Goal: Task Accomplishment & Management: Use online tool/utility

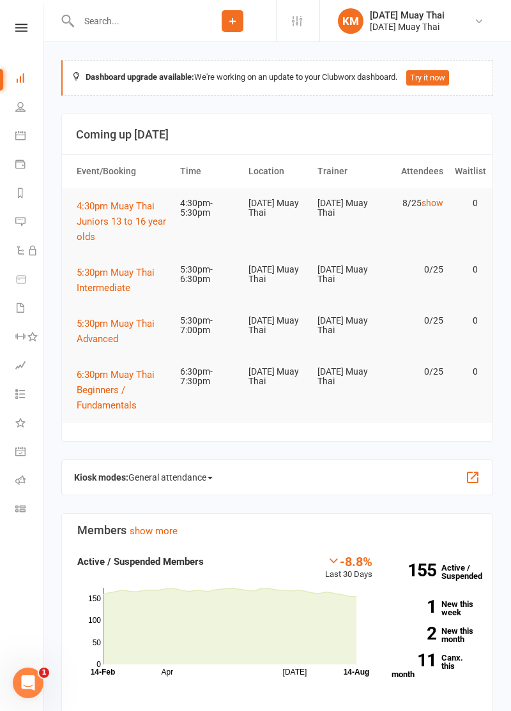
click at [148, 28] on input "text" at bounding box center [132, 21] width 114 height 18
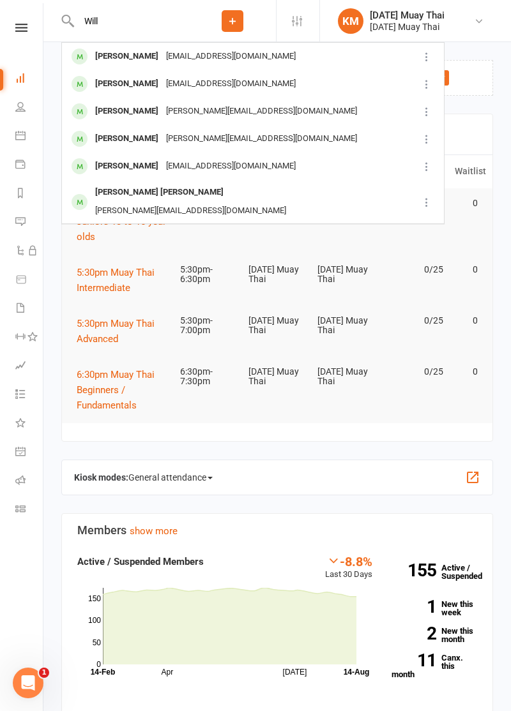
type input "Will"
click at [228, 20] on icon at bounding box center [232, 20] width 11 height 11
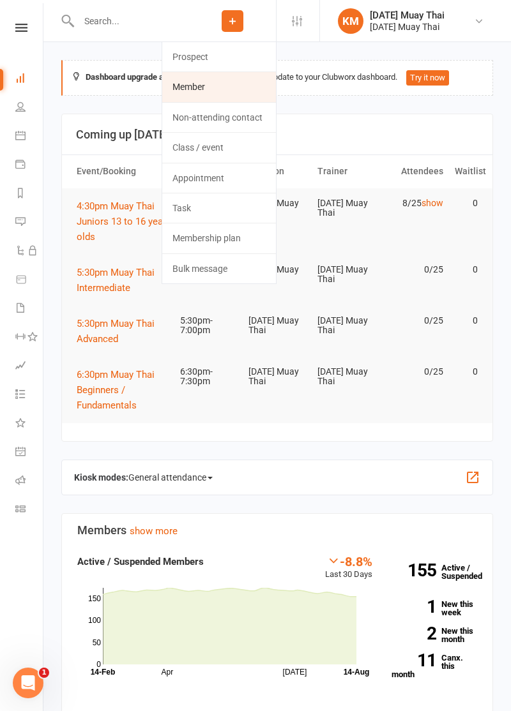
click at [186, 87] on link "Member" at bounding box center [219, 86] width 114 height 29
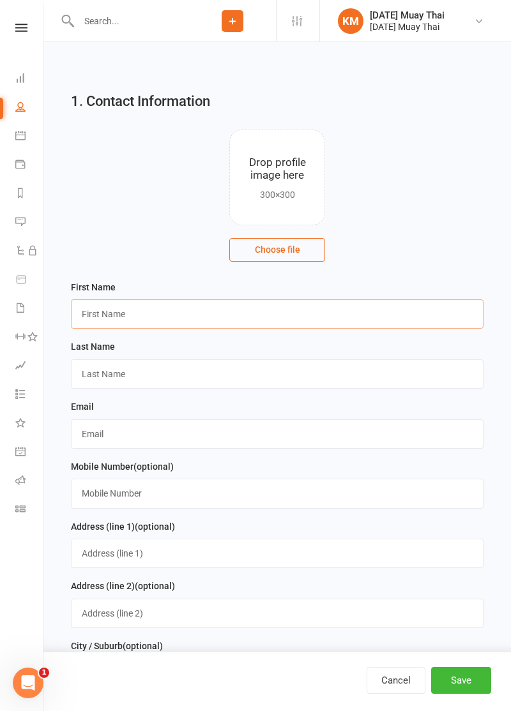
click at [111, 311] on input "text" at bounding box center [277, 313] width 412 height 29
type input "Will"
click at [93, 378] on input "text" at bounding box center [277, 373] width 412 height 29
type input "Maynard"
click at [91, 441] on input "text" at bounding box center [277, 433] width 412 height 29
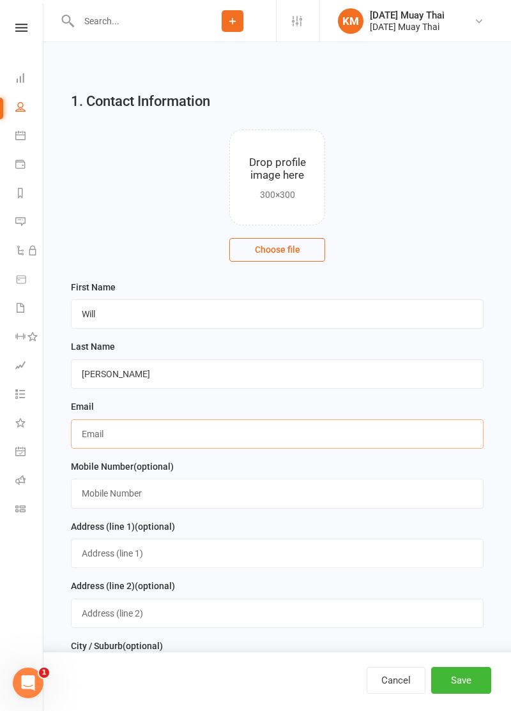
type input "Jack@gmail.com"
click at [444, 239] on contact-image-uploader "Drop profile image here 300×300 Choose file" at bounding box center [277, 195] width 412 height 131
click at [293, 252] on button "Choose file" at bounding box center [277, 249] width 96 height 23
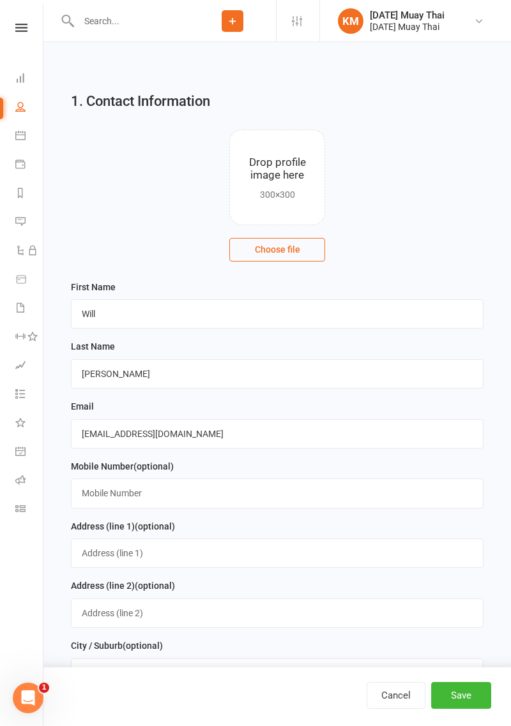
type input "C:\fakepath\17551562116824417430650641557679.jpg"
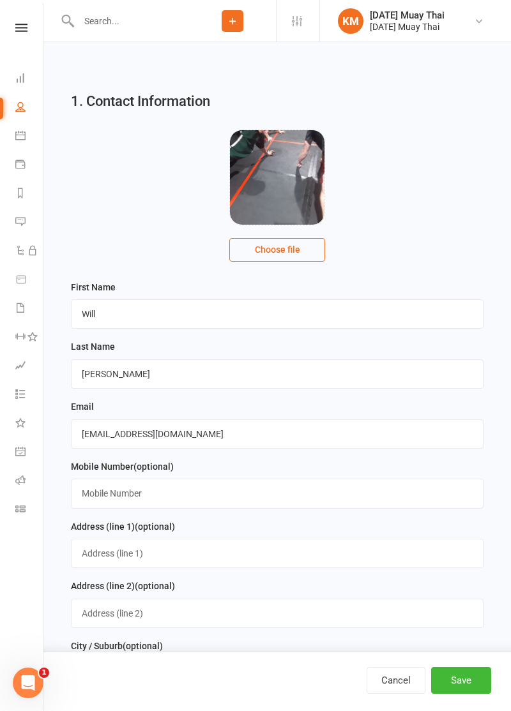
click at [295, 185] on input "file" at bounding box center [277, 177] width 94 height 94
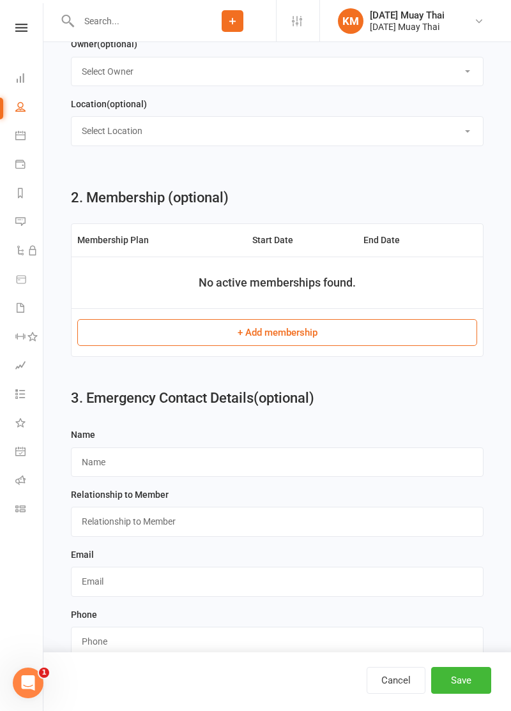
scroll to position [950, 0]
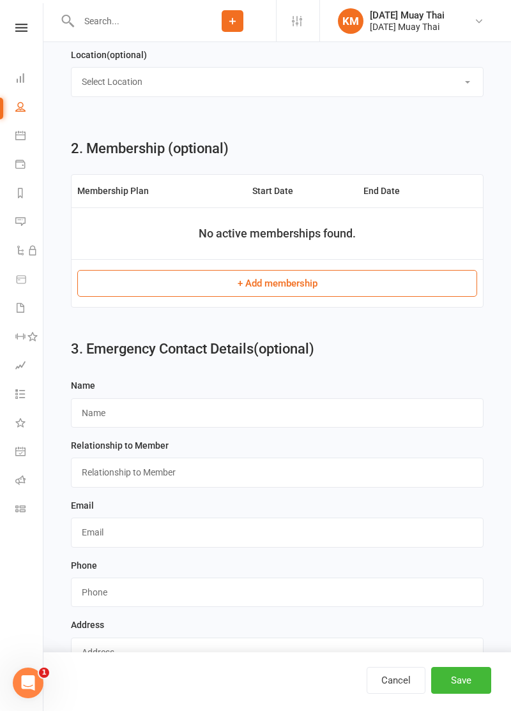
click at [340, 286] on button "+ Add membership" at bounding box center [277, 283] width 400 height 27
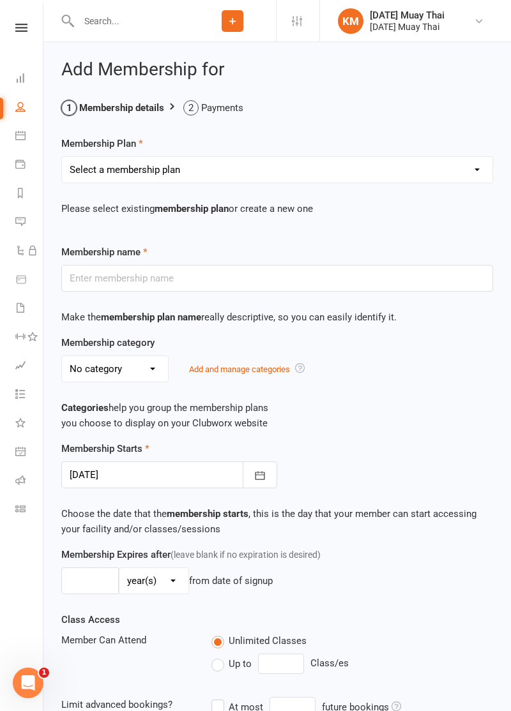
click at [254, 165] on select "Select a membership plan Create new Membership Plan Gold member Unlimited Acces…" at bounding box center [277, 170] width 430 height 26
select select "10"
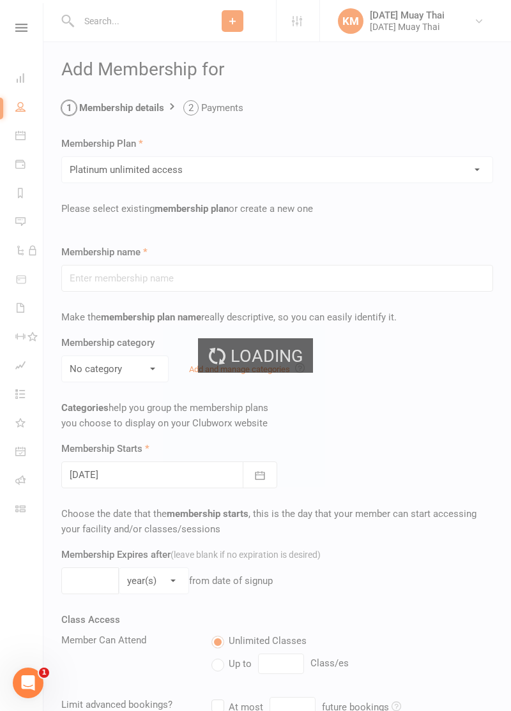
type input "Platinum unlimited access"
select select "8"
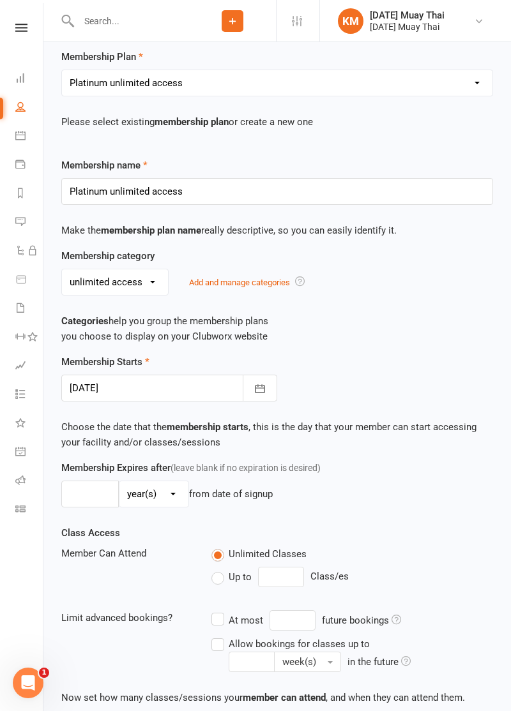
scroll to position [251, 0]
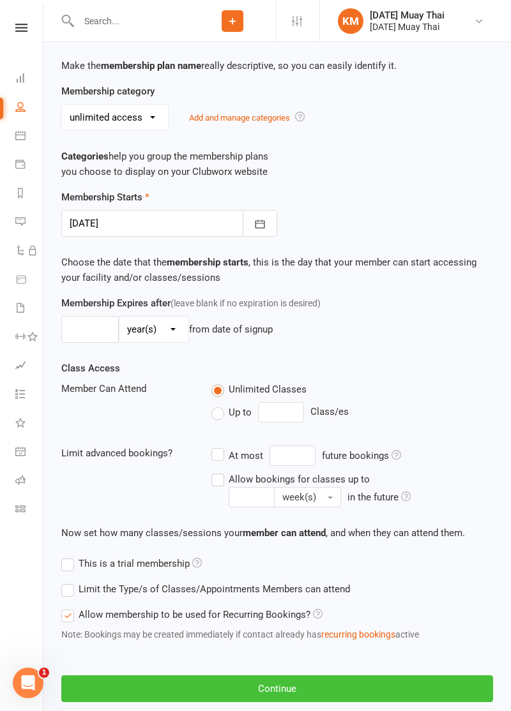
click at [364, 689] on button "Continue" at bounding box center [276, 688] width 431 height 27
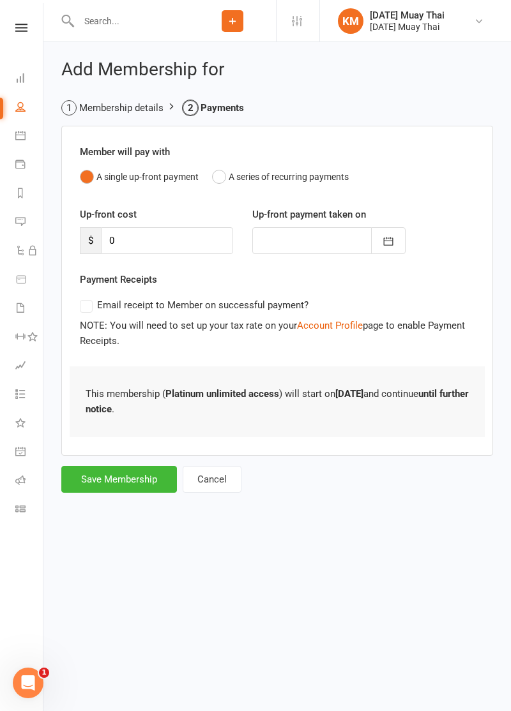
scroll to position [0, 0]
click at [97, 480] on button "Save Membership" at bounding box center [119, 479] width 116 height 27
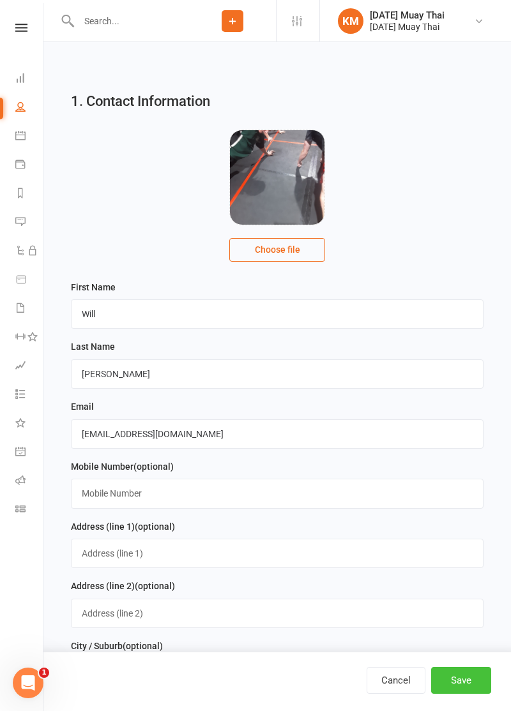
click at [470, 682] on button "Save" at bounding box center [461, 680] width 60 height 27
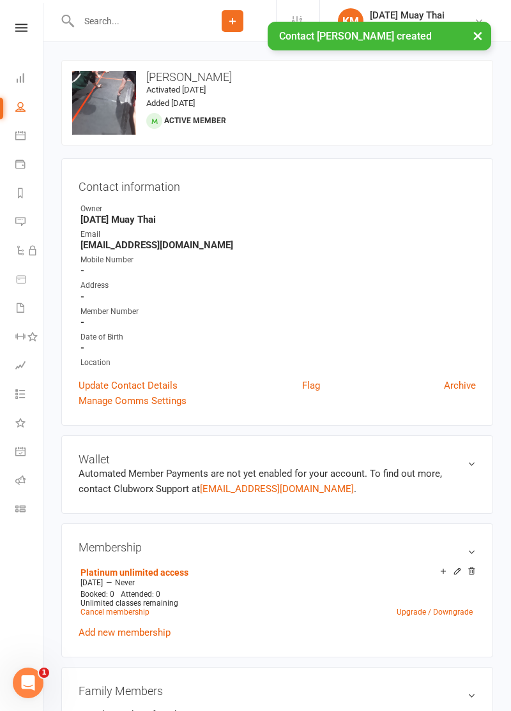
click at [94, 22] on div "× Contact Will Maynard created" at bounding box center [247, 22] width 494 height 0
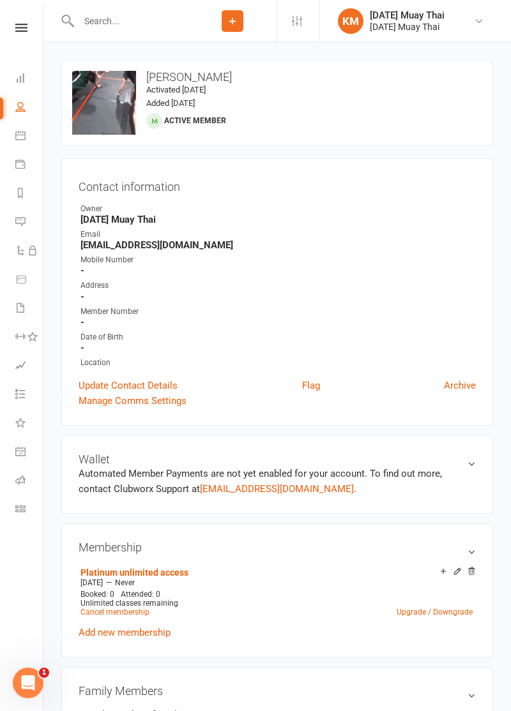
click at [91, 20] on input "text" at bounding box center [132, 21] width 114 height 18
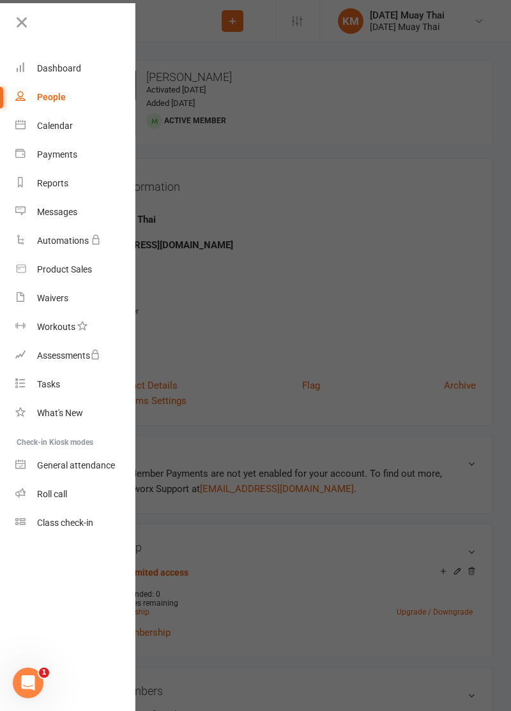
click at [176, 403] on div at bounding box center [255, 355] width 511 height 711
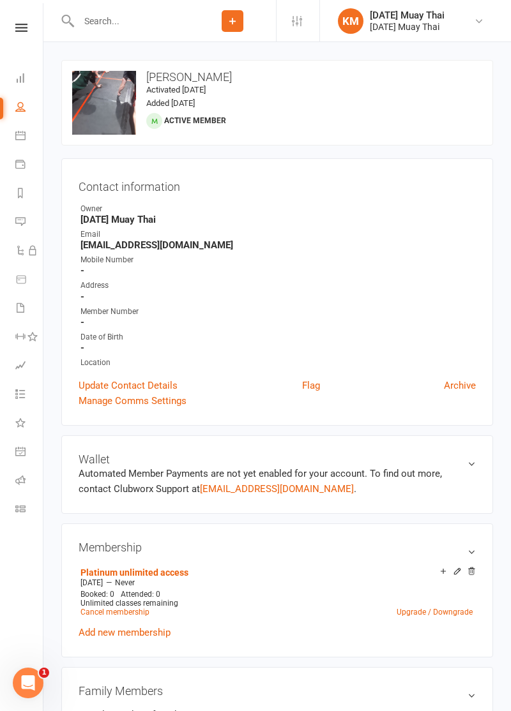
click at [101, 19] on input "text" at bounding box center [132, 21] width 114 height 18
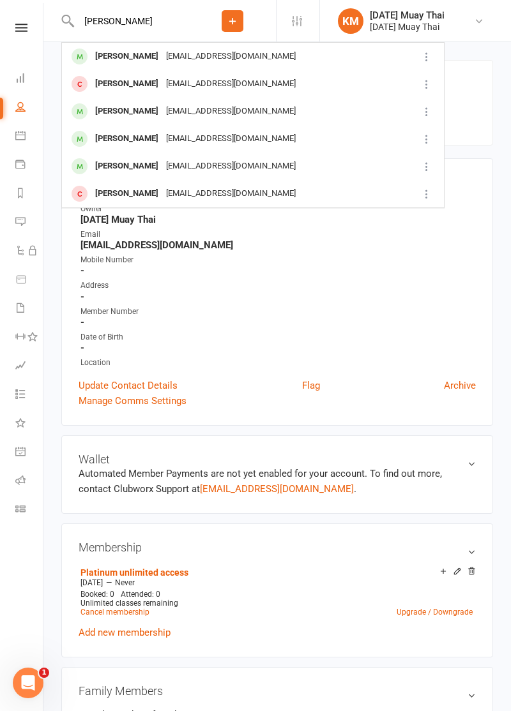
type input "Matt"
click at [101, 55] on div "[PERSON_NAME]" at bounding box center [126, 56] width 71 height 19
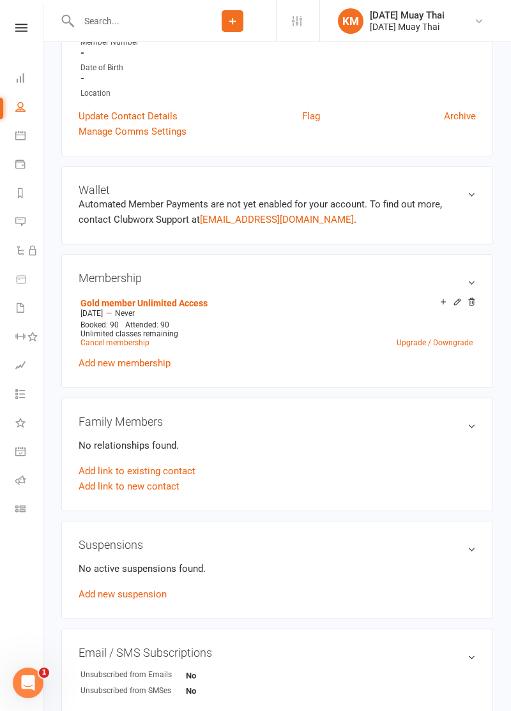
scroll to position [297, 0]
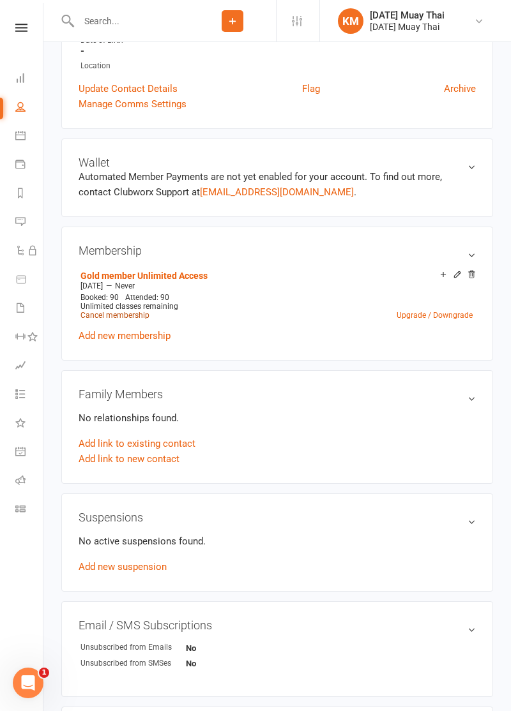
click at [102, 311] on link "Cancel membership" at bounding box center [114, 315] width 69 height 9
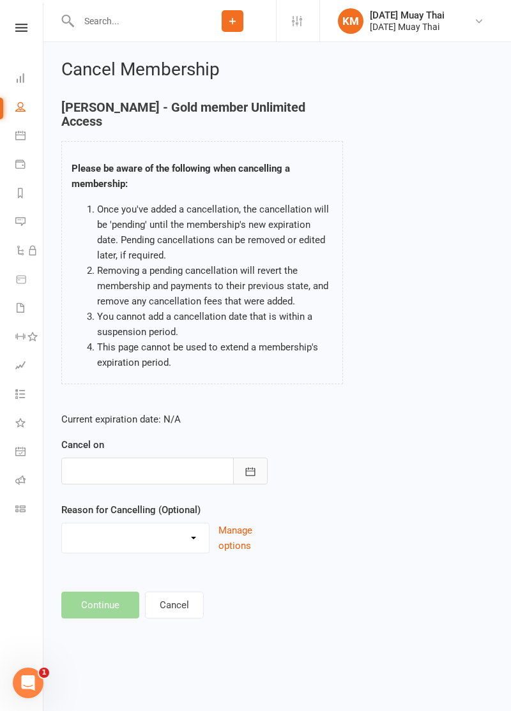
click at [243, 468] on button "button" at bounding box center [250, 471] width 34 height 27
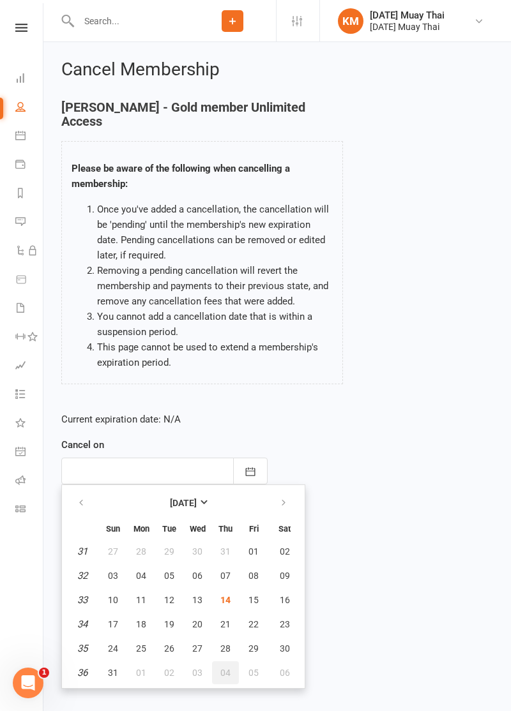
click at [229, 668] on span "04" at bounding box center [225, 673] width 10 height 10
type input "04 Sep 2025"
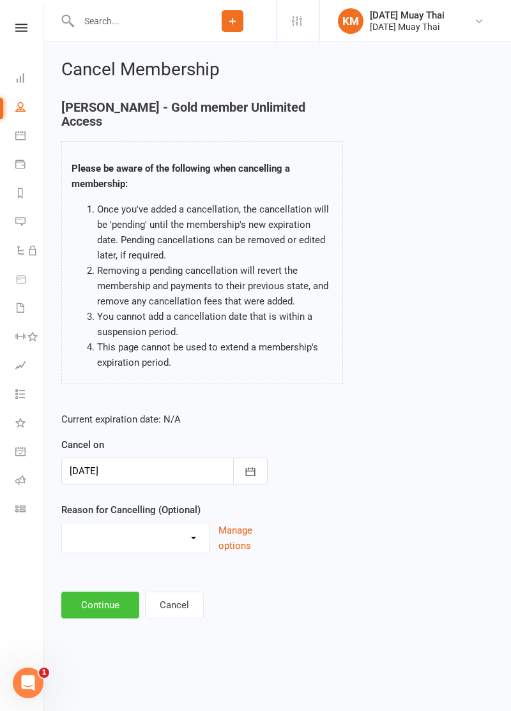
click at [88, 592] on button "Continue" at bounding box center [100, 605] width 78 height 27
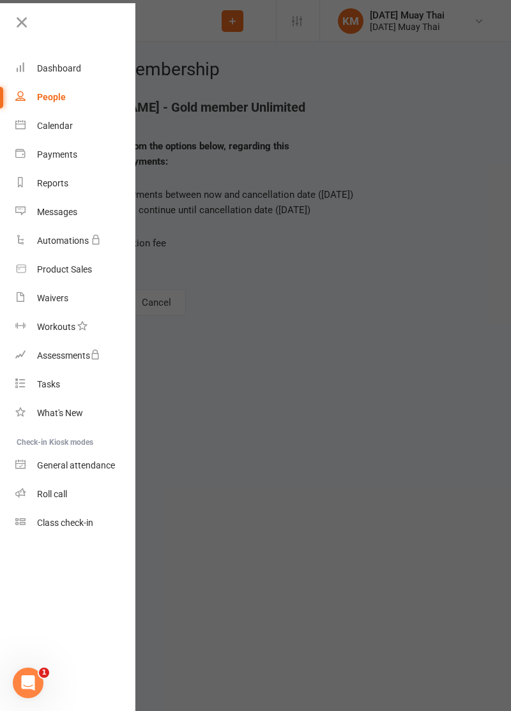
click at [419, 580] on div at bounding box center [255, 355] width 511 height 711
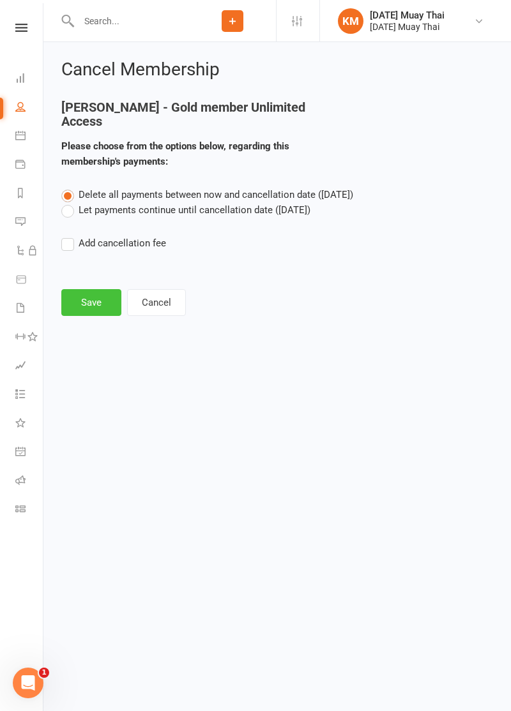
click at [82, 290] on button "Save" at bounding box center [91, 302] width 60 height 27
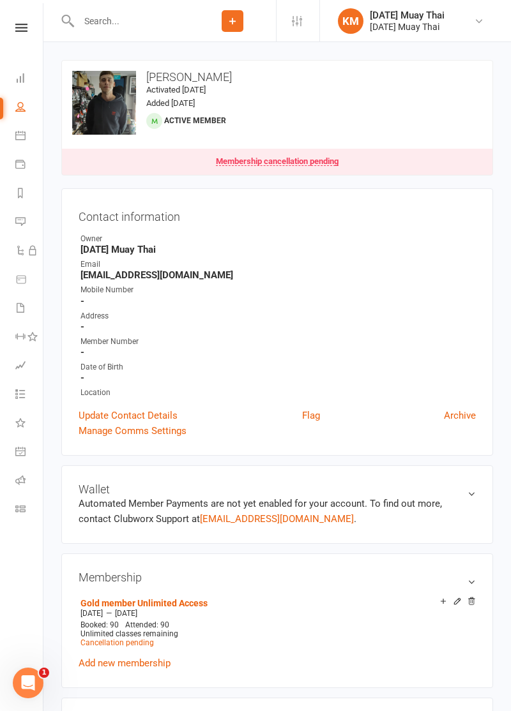
click at [94, 24] on input "text" at bounding box center [132, 21] width 114 height 18
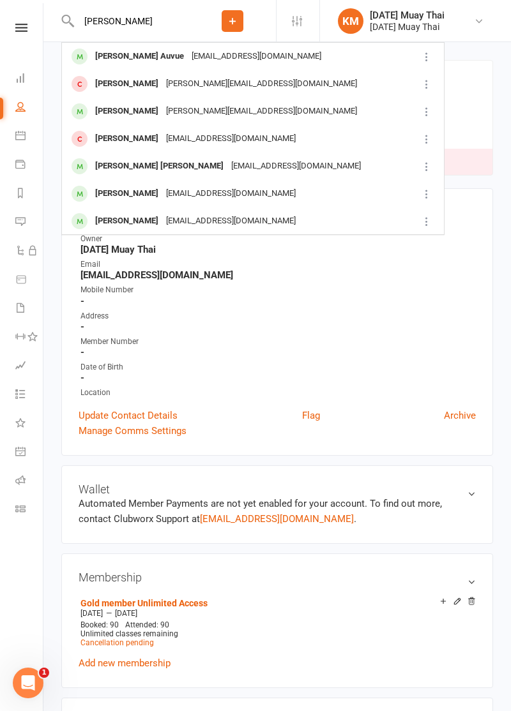
type input "Cortez"
click at [101, 62] on div "Cortez Kerrich Auvue" at bounding box center [139, 56] width 96 height 19
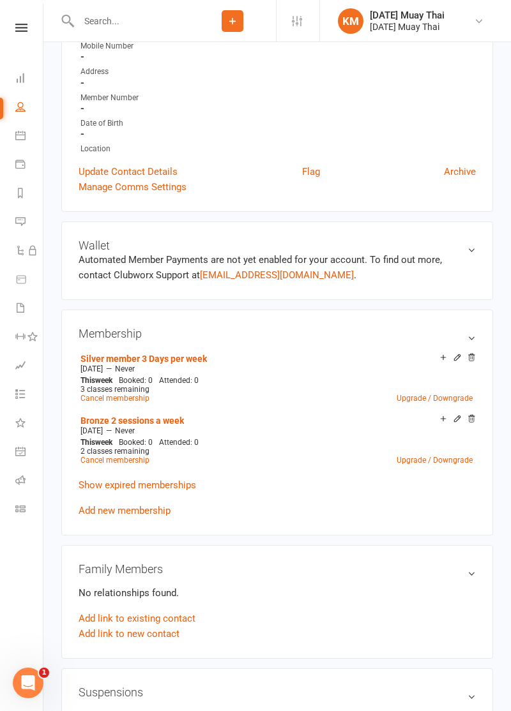
scroll to position [223, 0]
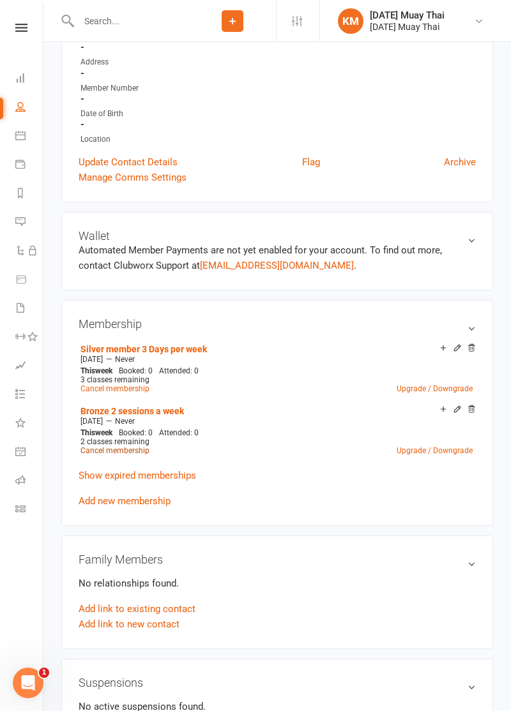
click at [92, 446] on link "Cancel membership" at bounding box center [114, 450] width 69 height 9
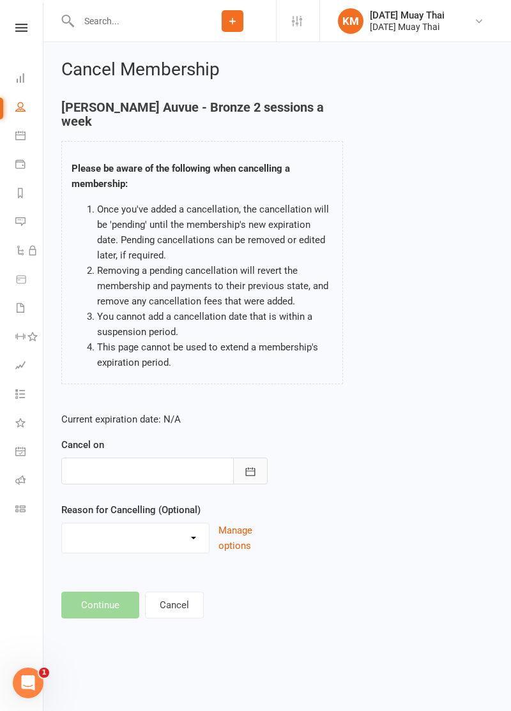
click at [250, 482] on button "button" at bounding box center [250, 471] width 34 height 27
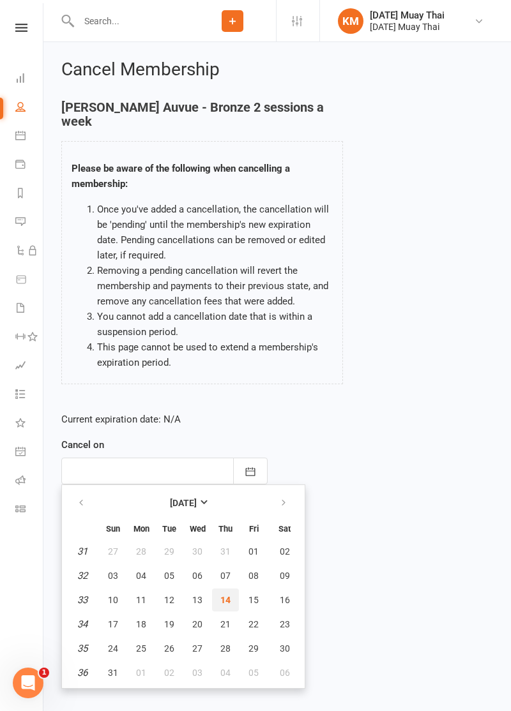
click at [232, 599] on button "14" at bounding box center [225, 599] width 27 height 23
type input "14 Aug 2025"
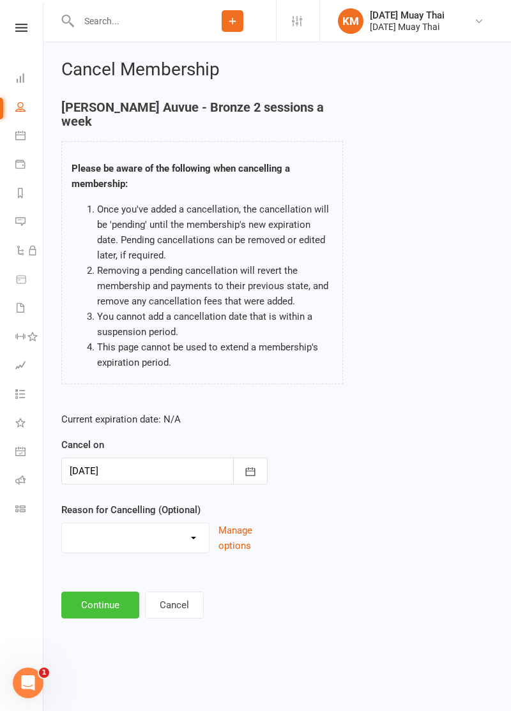
click at [87, 608] on button "Continue" at bounding box center [100, 605] width 78 height 27
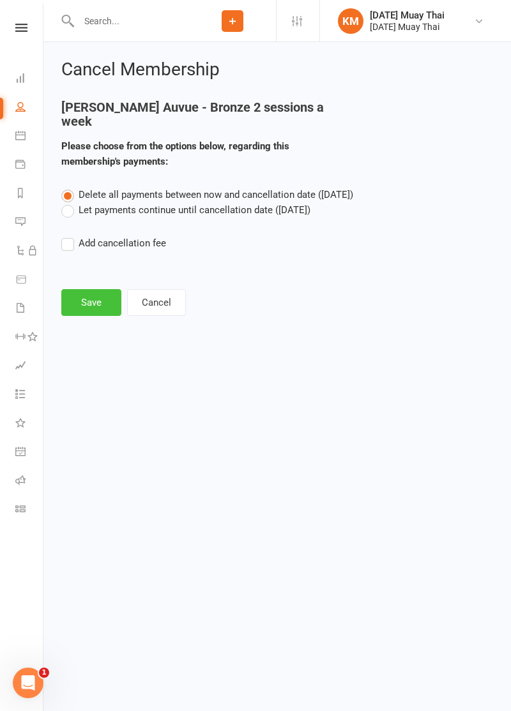
click at [96, 306] on button "Save" at bounding box center [91, 302] width 60 height 27
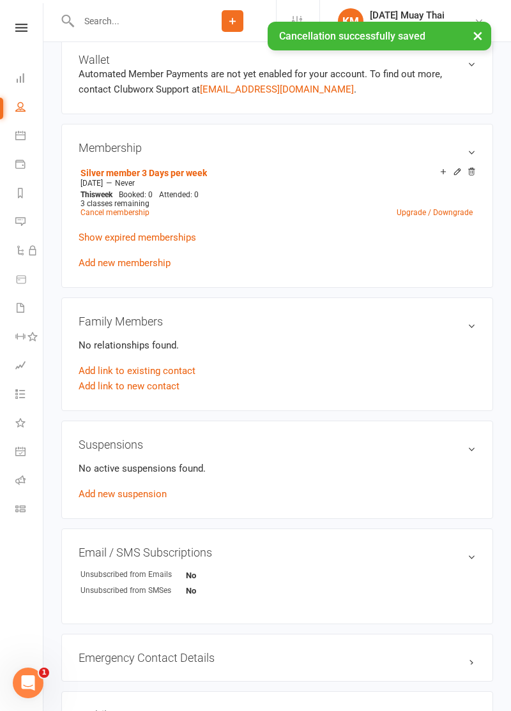
scroll to position [385, 0]
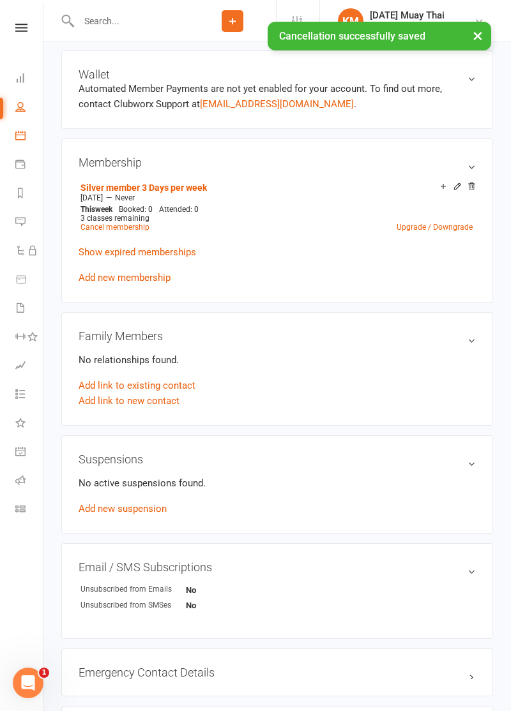
click at [23, 133] on icon at bounding box center [20, 135] width 10 height 10
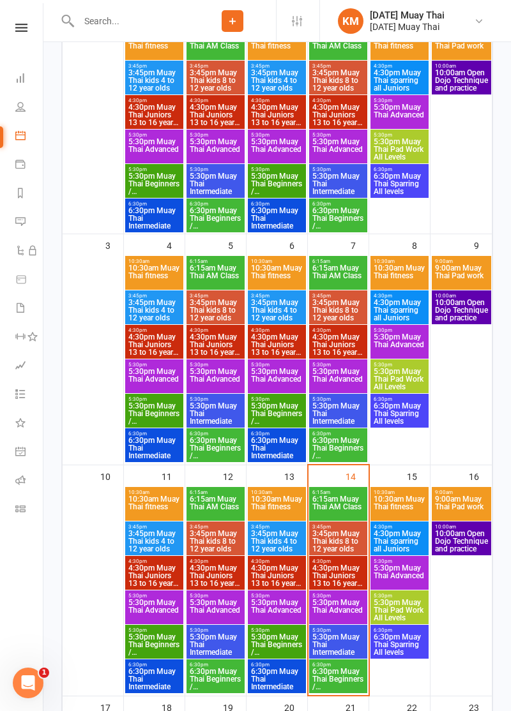
scroll to position [282, 0]
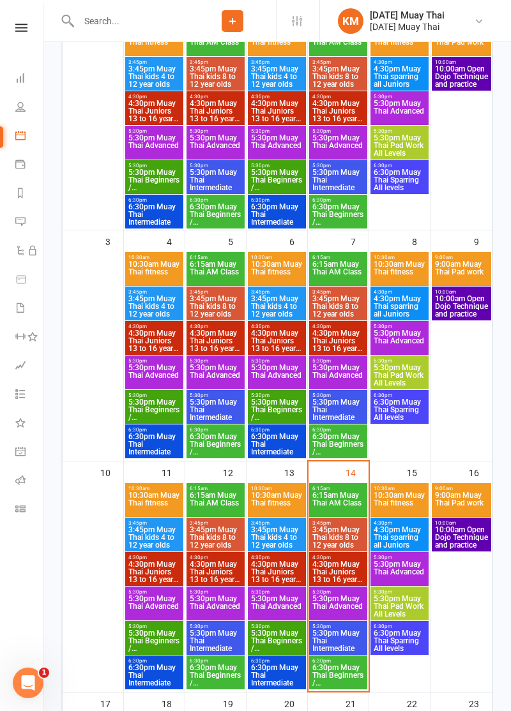
click at [339, 570] on span "4:30pm Muay Thai Juniors 13 to 16 year olds" at bounding box center [337, 571] width 53 height 23
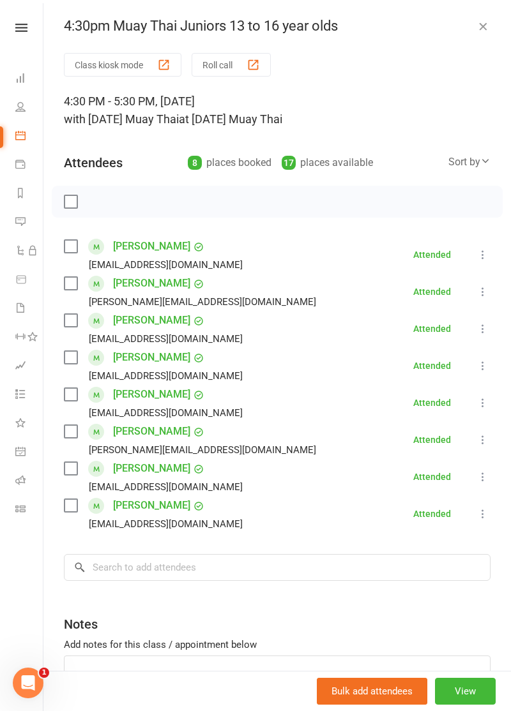
click at [110, 67] on button "Class kiosk mode" at bounding box center [122, 65] width 117 height 24
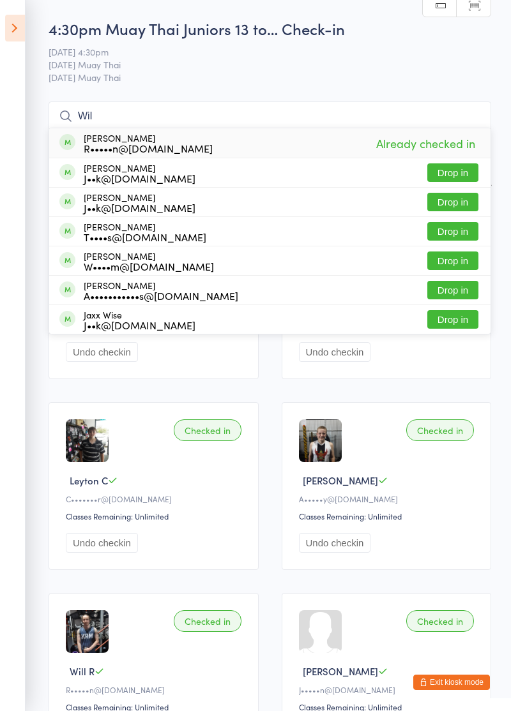
type input "Wil"
click at [458, 172] on button "Drop in" at bounding box center [452, 172] width 51 height 19
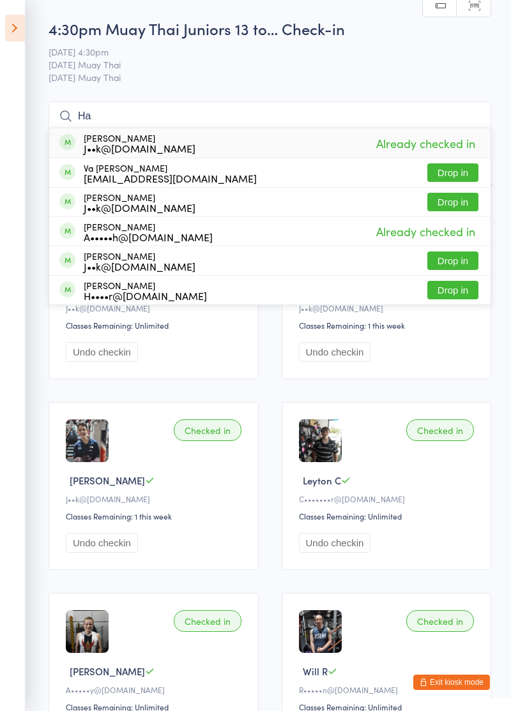
type input "H"
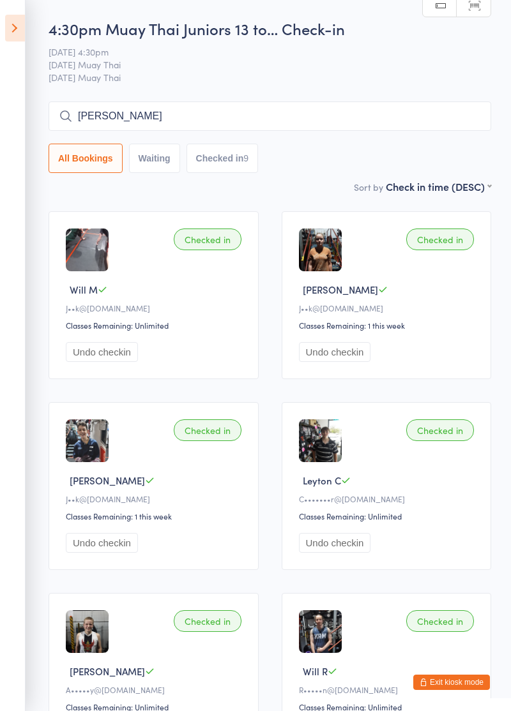
type input "Cortez"
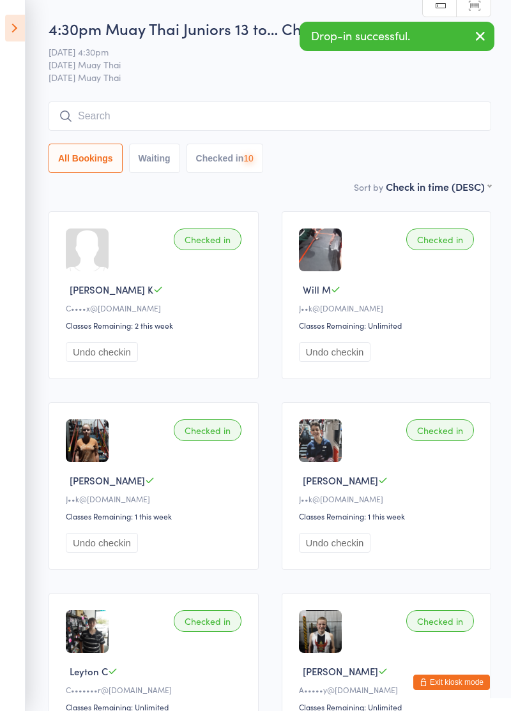
click at [8, 26] on icon at bounding box center [15, 28] width 20 height 27
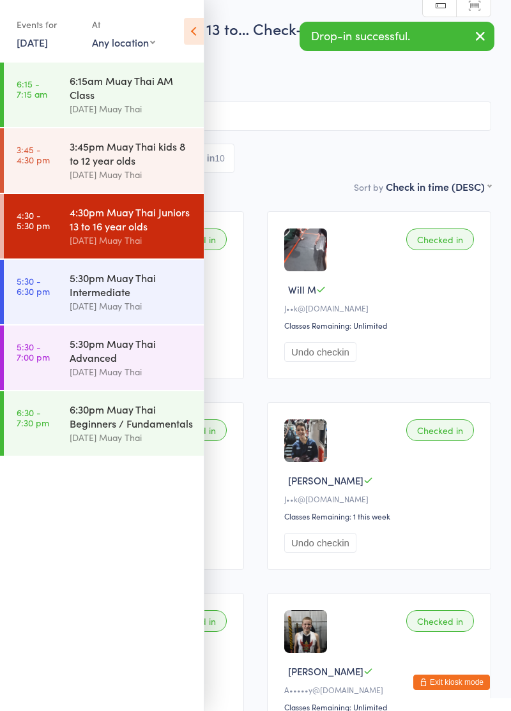
click at [454, 684] on button "Exit kiosk mode" at bounding box center [451, 682] width 77 height 15
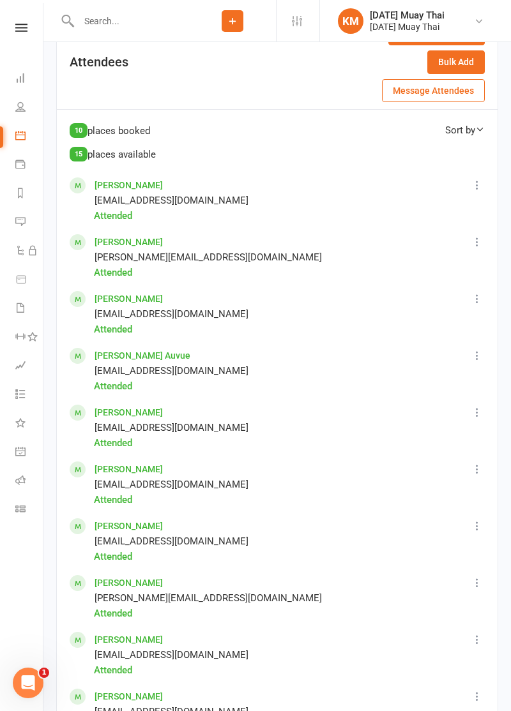
click at [472, 693] on icon at bounding box center [476, 696] width 13 height 13
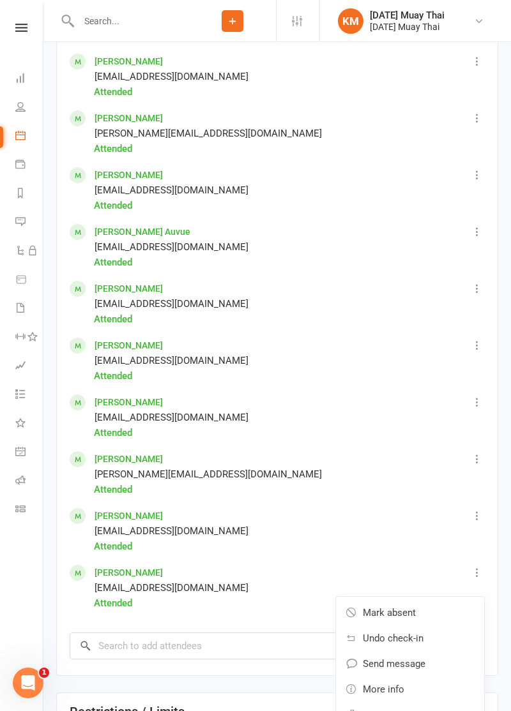
scroll to position [845, 0]
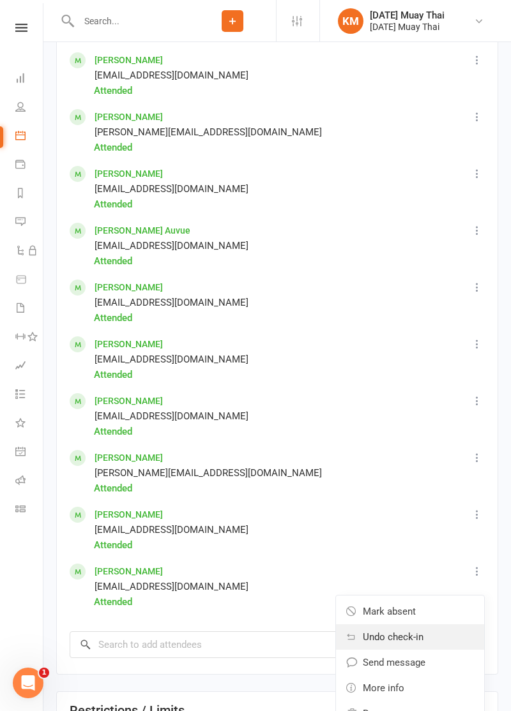
click at [400, 638] on span "Undo check-in" at bounding box center [393, 636] width 61 height 15
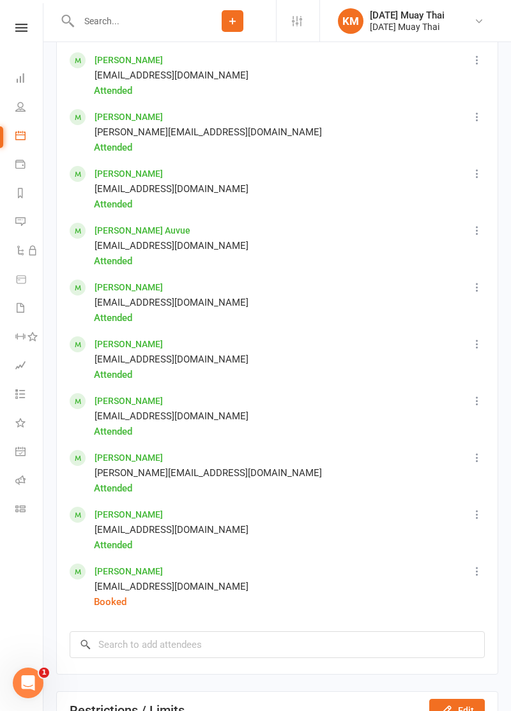
click at [477, 569] on icon at bounding box center [476, 571] width 13 height 13
click at [405, 710] on link "Remove" at bounding box center [410, 714] width 148 height 26
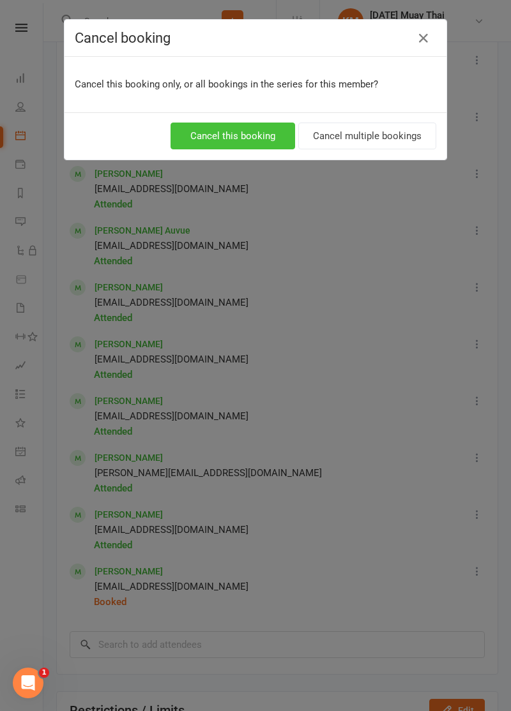
click at [233, 138] on button "Cancel this booking" at bounding box center [232, 136] width 124 height 27
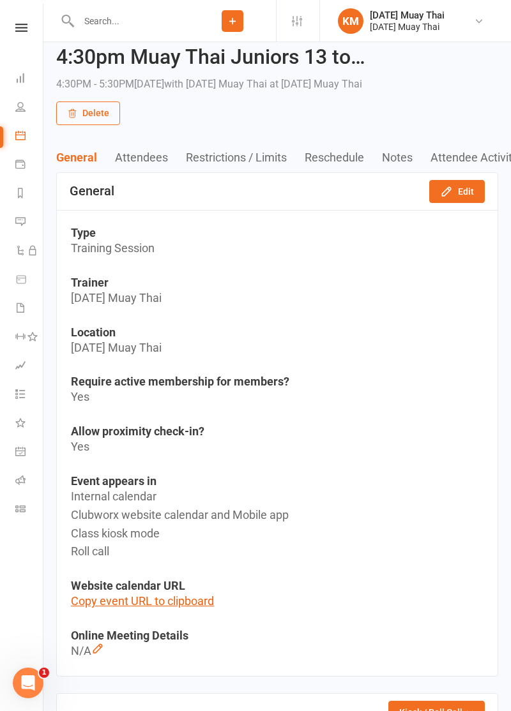
scroll to position [34, 0]
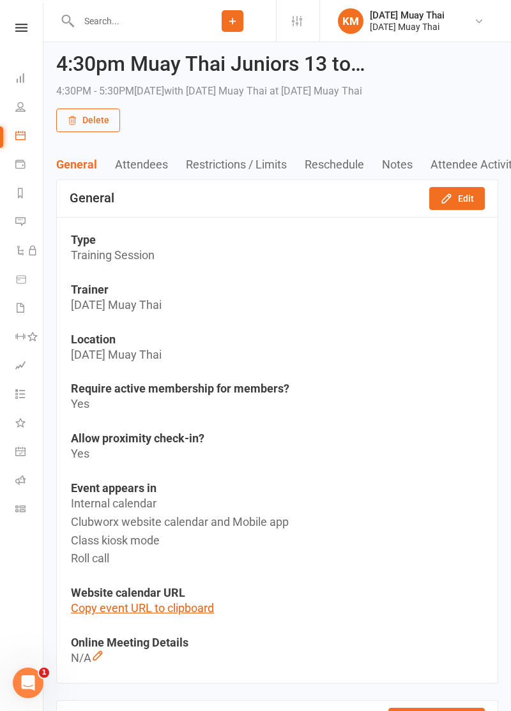
click at [17, 134] on icon at bounding box center [20, 135] width 10 height 10
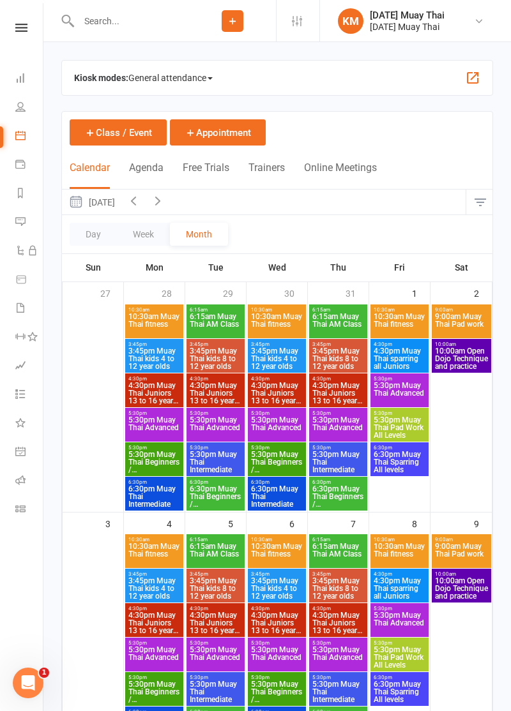
scroll to position [400, 0]
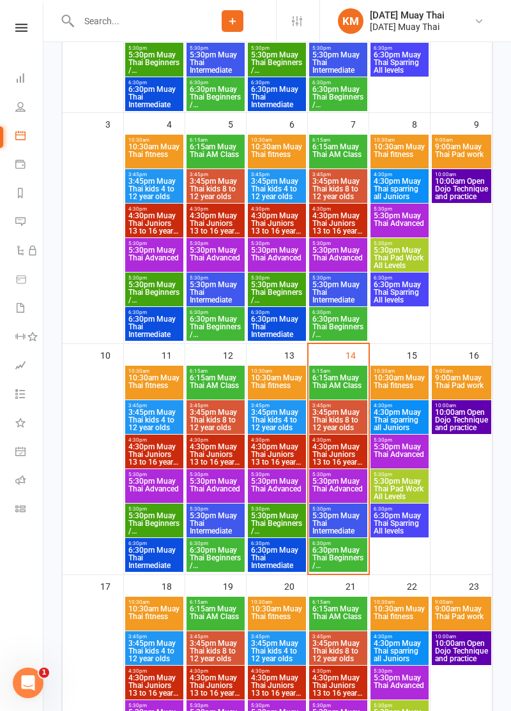
click at [354, 490] on span "5:30pm Muay Thai Advanced" at bounding box center [337, 488] width 53 height 23
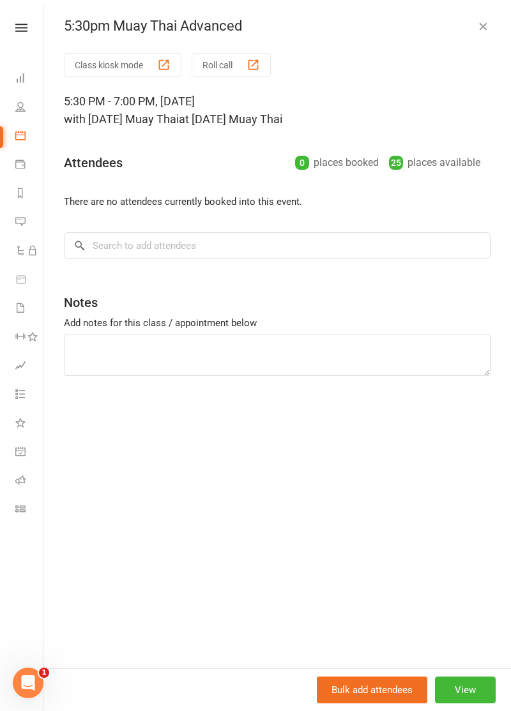
click at [101, 66] on button "Class kiosk mode" at bounding box center [122, 65] width 117 height 24
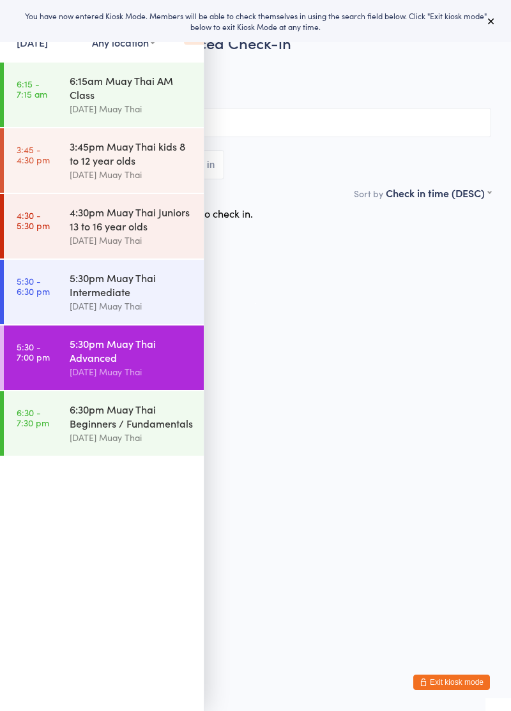
click at [193, 51] on div "Events for [DATE] [DATE] [DATE] Sun Mon Tue Wed Thu Fri Sat 31 27 28 29 30 31 0…" at bounding box center [102, 32] width 204 height 64
click at [193, 42] on icon at bounding box center [194, 31] width 20 height 27
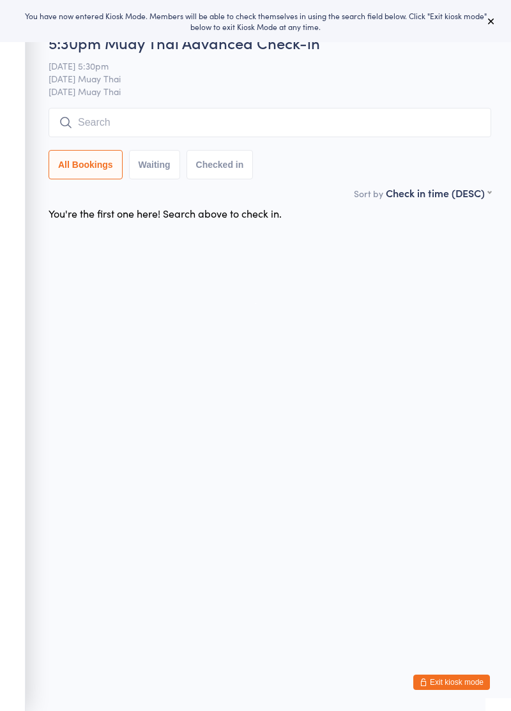
click at [165, 119] on input "search" at bounding box center [270, 122] width 442 height 29
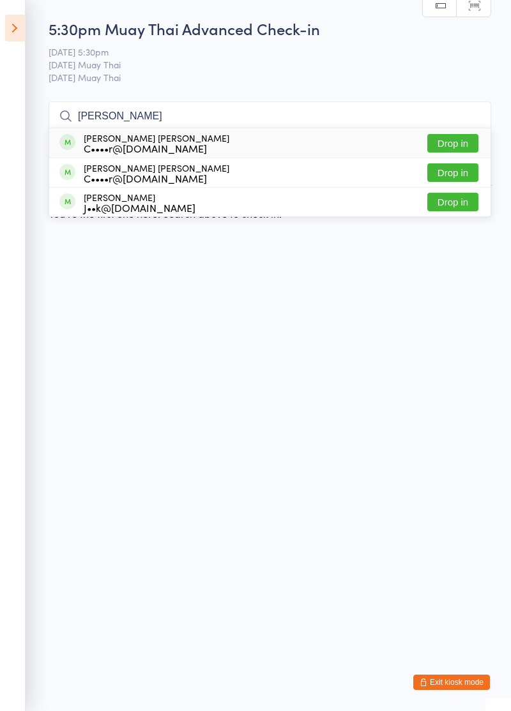
type input "[PERSON_NAME]"
click at [461, 174] on button "Drop in" at bounding box center [452, 172] width 51 height 19
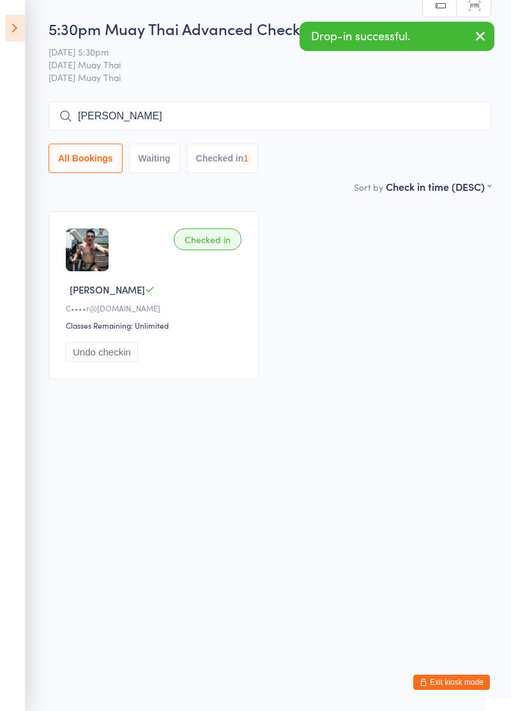
type input "[PERSON_NAME]"
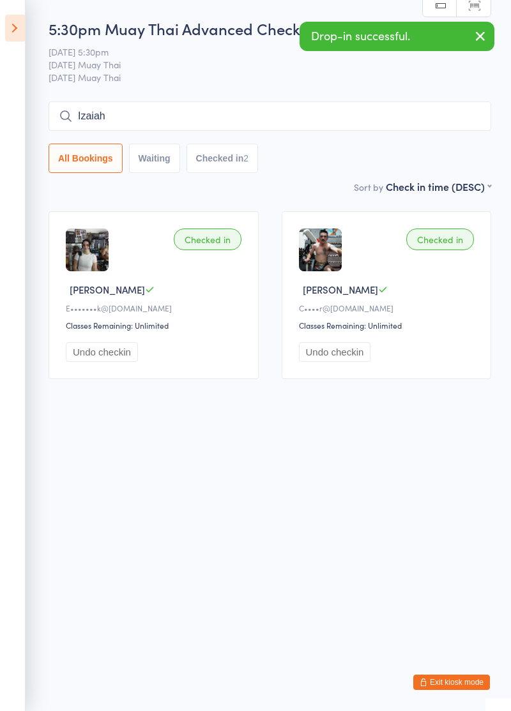
type input "Izaiah"
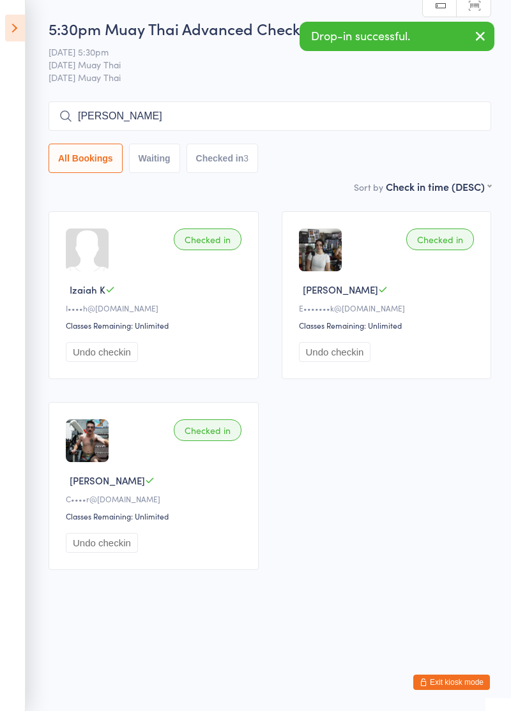
type input "[PERSON_NAME]"
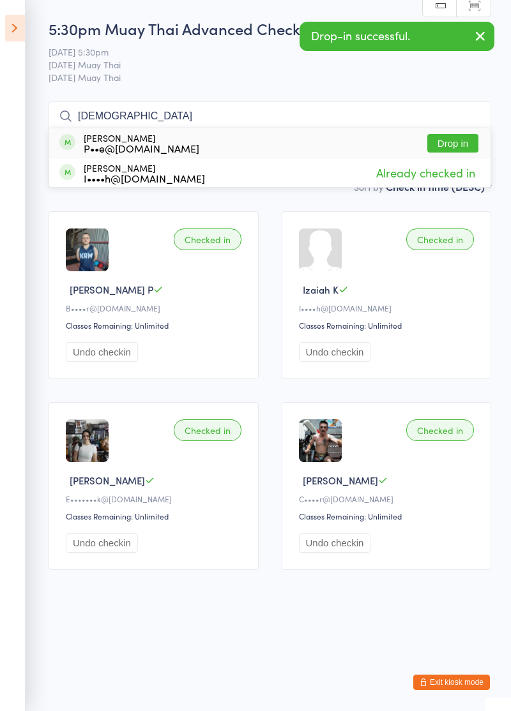
type input "[DEMOGRAPHIC_DATA]"
click at [456, 142] on button "Drop in" at bounding box center [452, 143] width 51 height 19
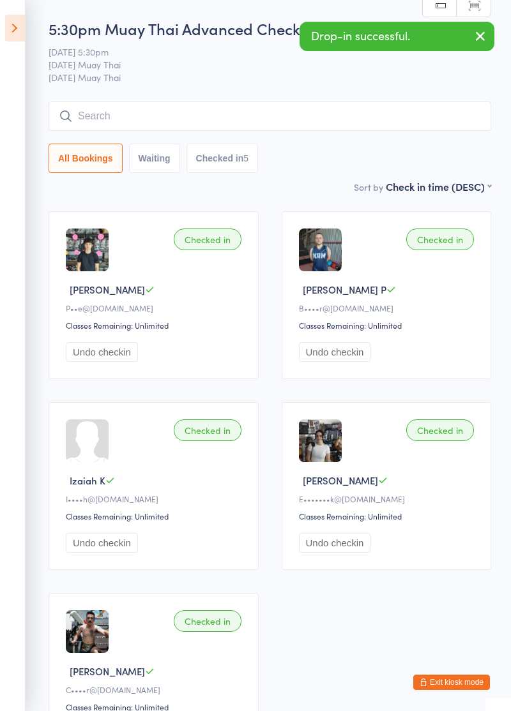
click at [19, 23] on icon at bounding box center [15, 28] width 20 height 27
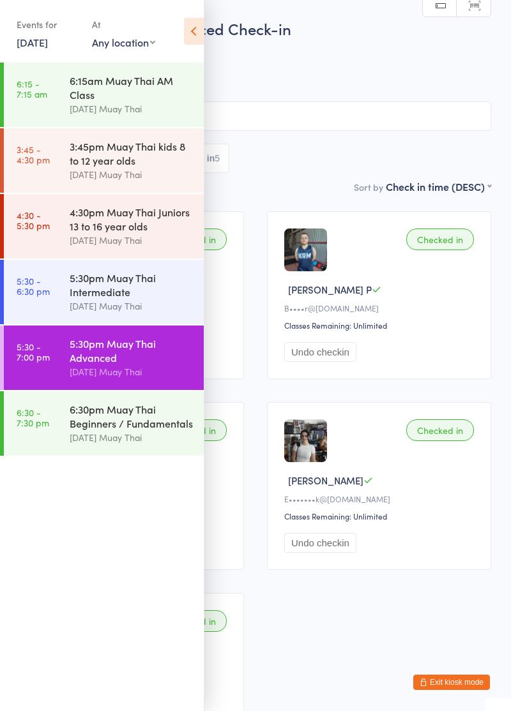
click at [86, 420] on div "6:30pm Muay Thai Beginners / Fundamentals" at bounding box center [131, 416] width 123 height 28
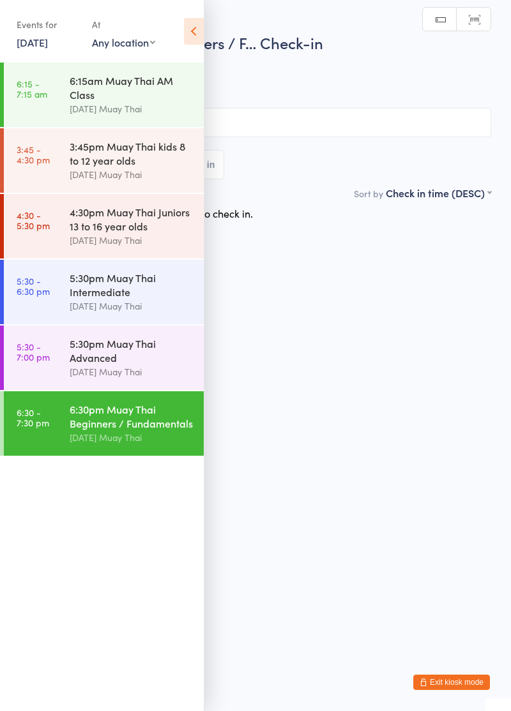
click at [88, 292] on div "5:30pm Muay Thai Intermediate" at bounding box center [131, 285] width 123 height 28
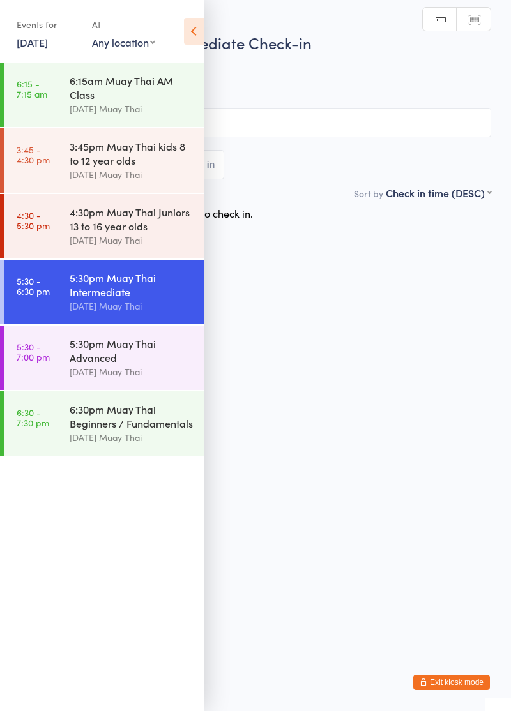
click at [195, 24] on icon at bounding box center [194, 31] width 20 height 27
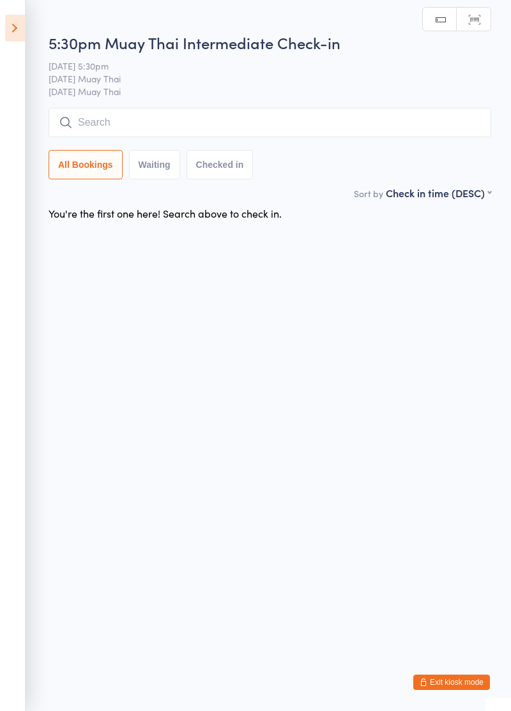
click at [166, 117] on input "search" at bounding box center [270, 122] width 442 height 29
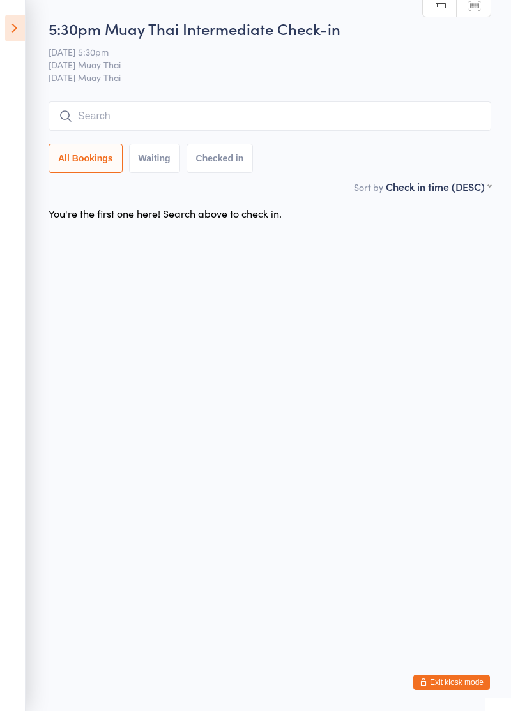
click at [78, 119] on input "search" at bounding box center [270, 115] width 442 height 29
type input "Alana"
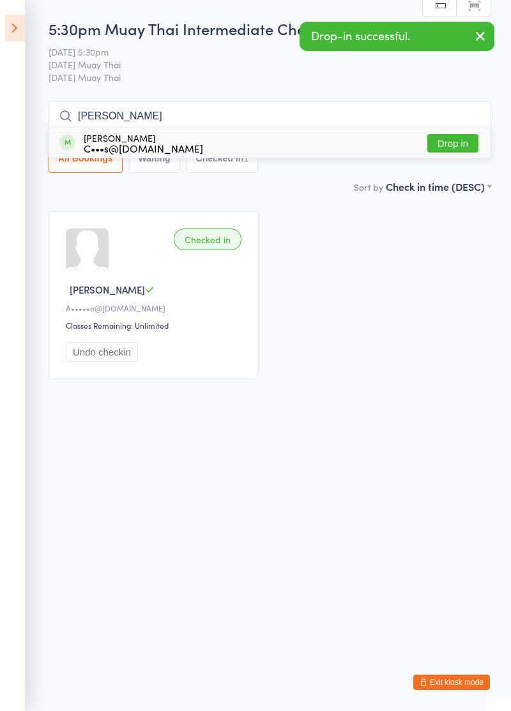
type input "Chris pol"
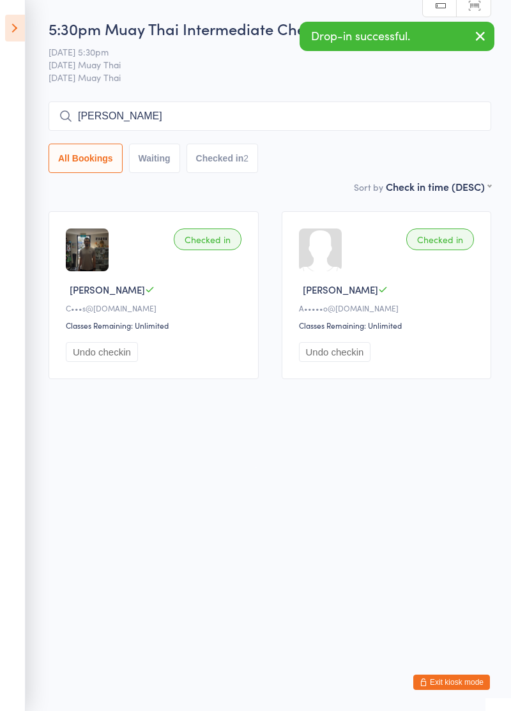
type input "Bobb"
type input "Brand"
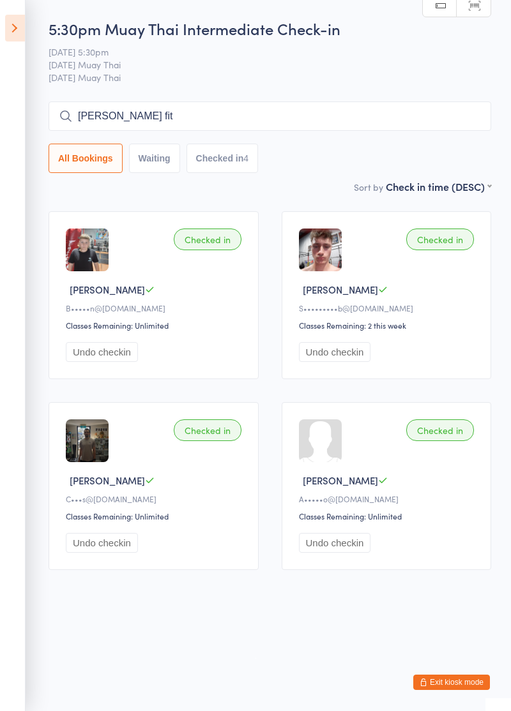
type input "Liam fit"
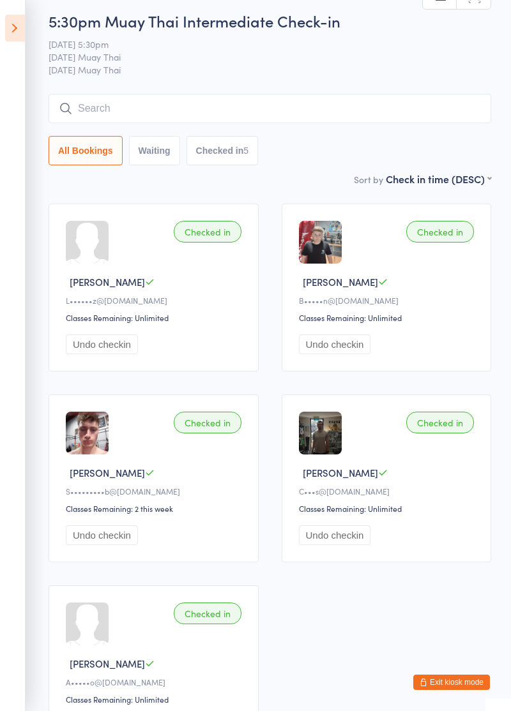
scroll to position [8, 0]
click at [272, 114] on input "search" at bounding box center [270, 107] width 442 height 29
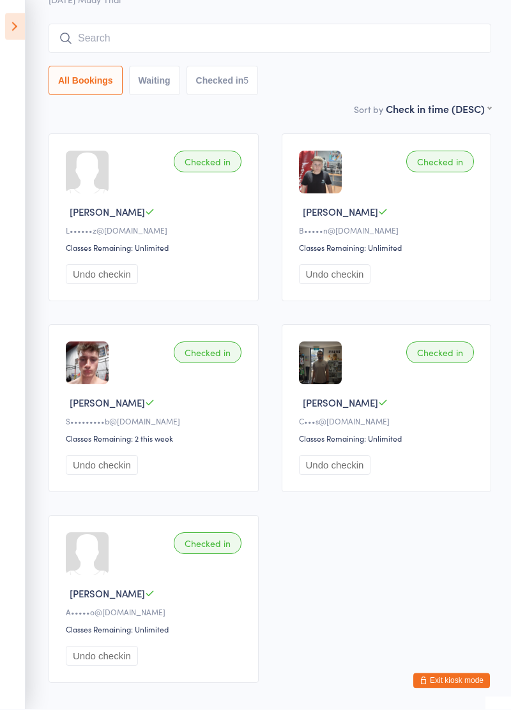
scroll to position [76, 0]
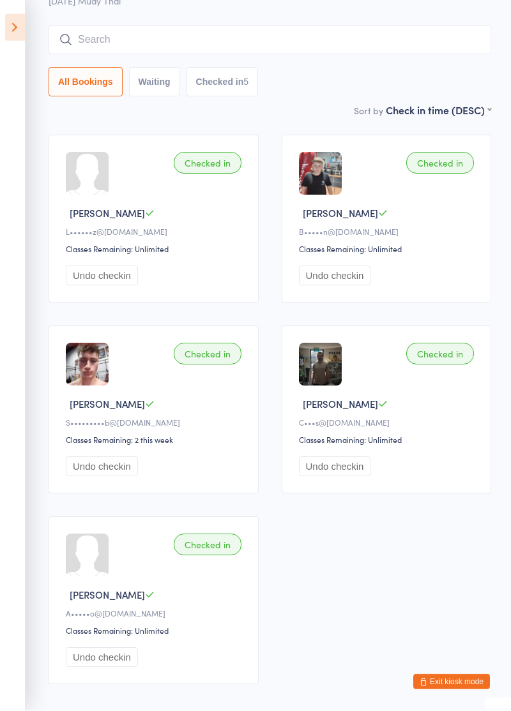
click at [361, 54] on input "search" at bounding box center [270, 40] width 442 height 29
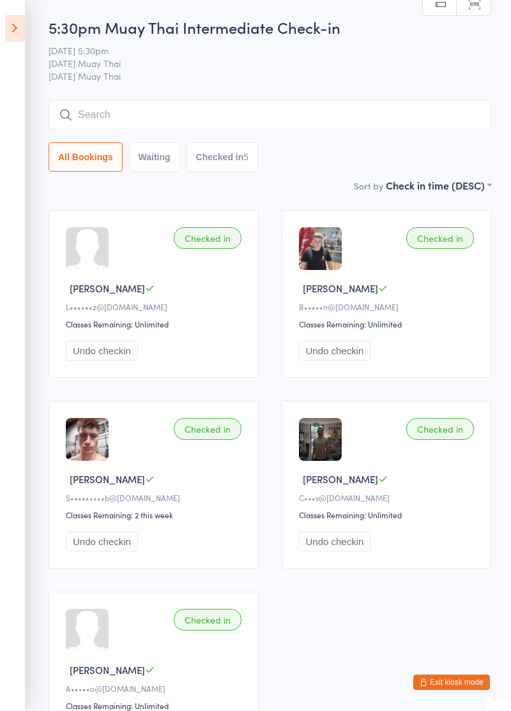
scroll to position [0, 0]
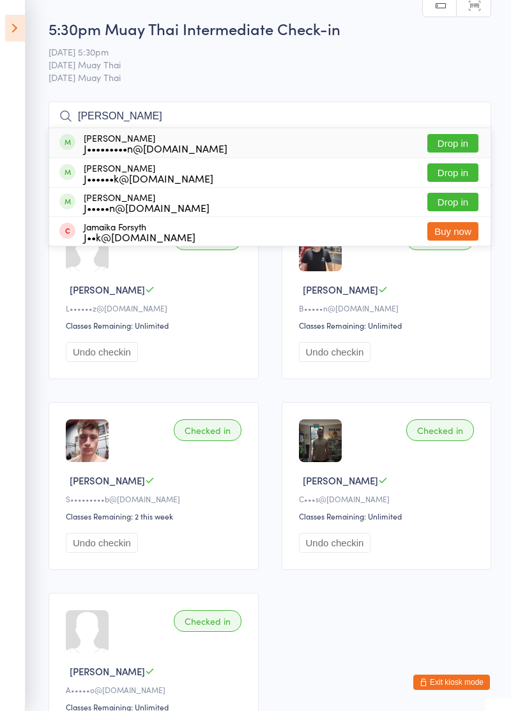
type input "Jamie"
click at [458, 147] on button "Drop in" at bounding box center [452, 143] width 51 height 19
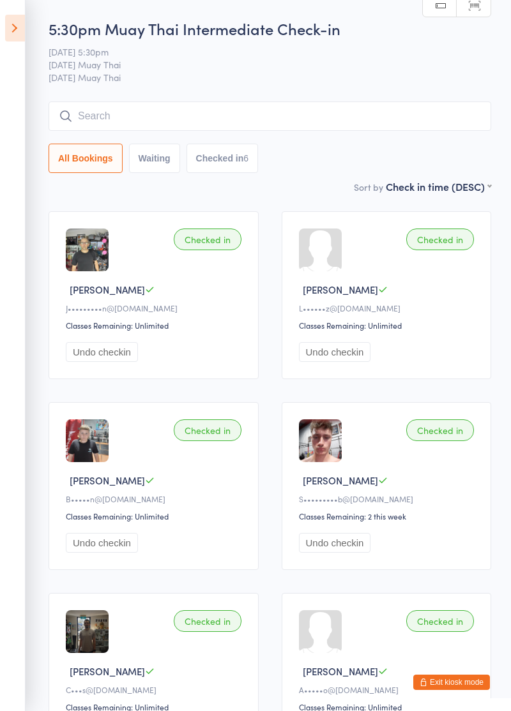
click at [11, 31] on icon at bounding box center [15, 28] width 20 height 27
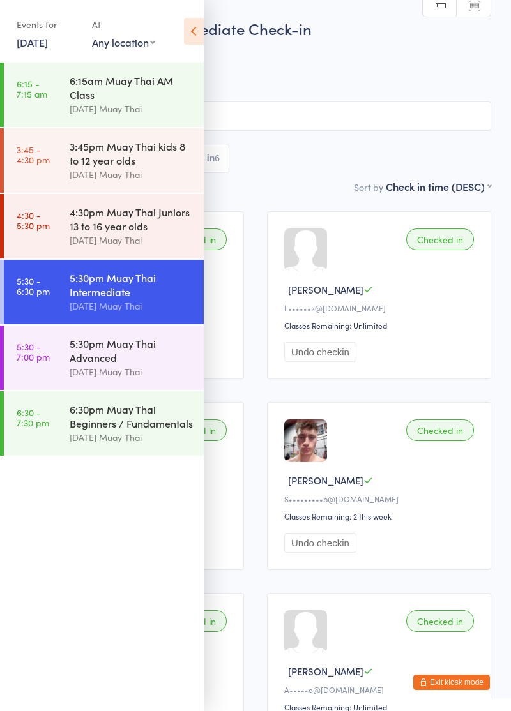
click at [51, 365] on link "5:30 - 7:00 pm 5:30pm Muay Thai Advanced Karma Muay Thai" at bounding box center [104, 358] width 200 height 64
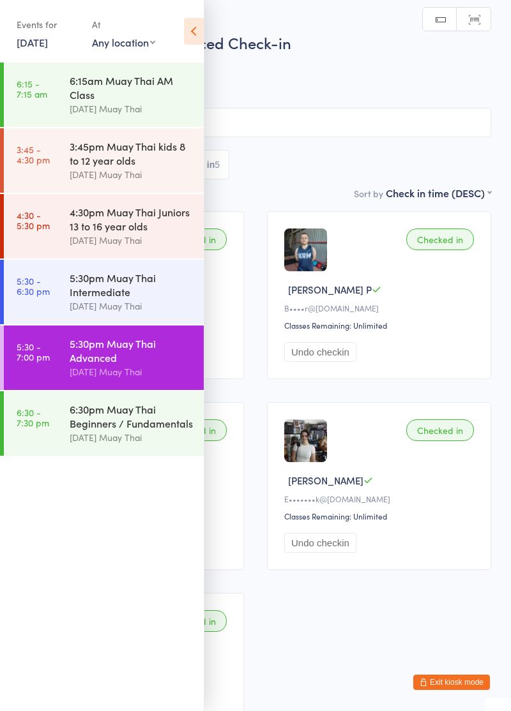
click at [194, 26] on icon at bounding box center [194, 31] width 20 height 27
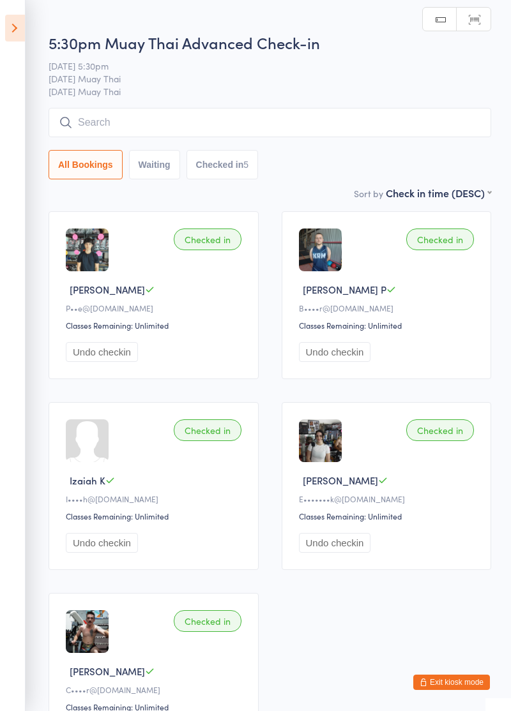
click at [239, 123] on input "search" at bounding box center [270, 122] width 442 height 29
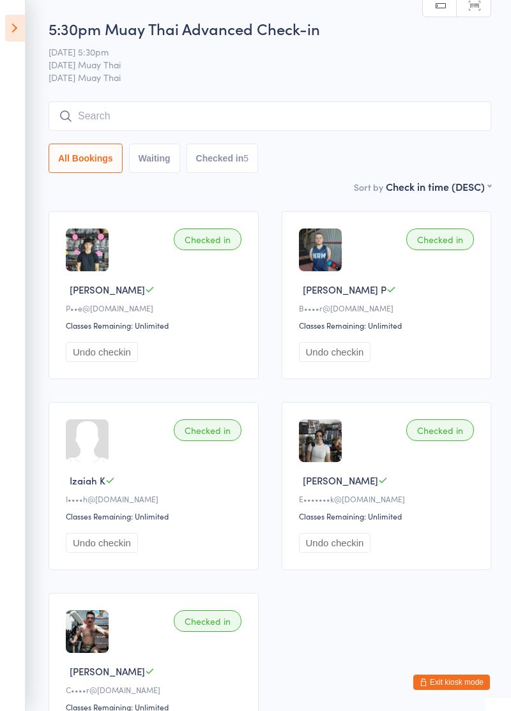
click at [86, 122] on input "search" at bounding box center [270, 115] width 442 height 29
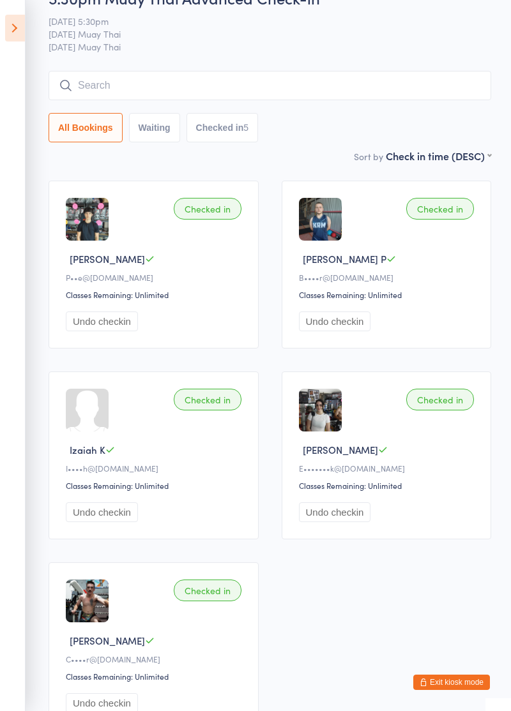
scroll to position [76, 0]
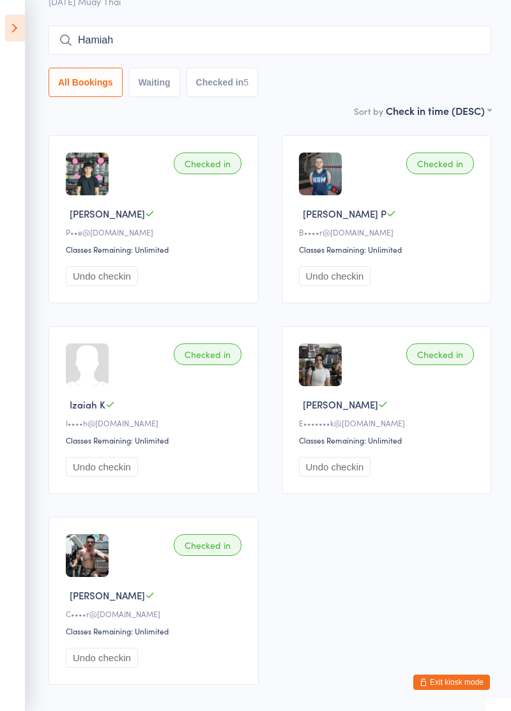
type input "Hamiah"
click at [10, 24] on icon at bounding box center [15, 28] width 20 height 27
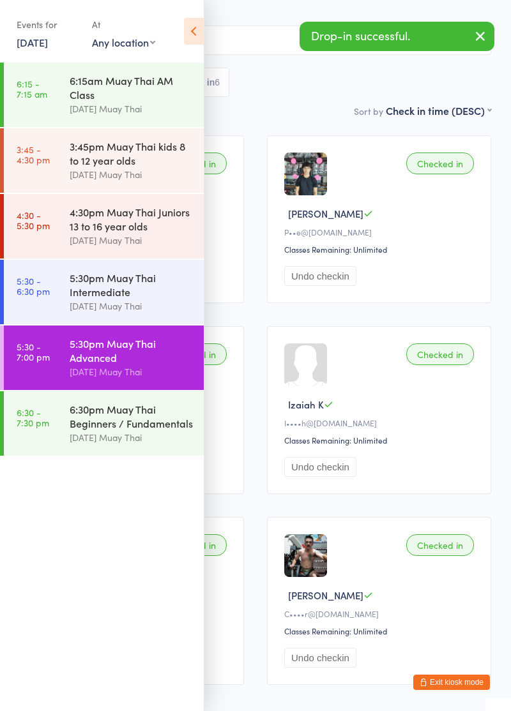
click at [119, 296] on div "5:30pm Muay Thai Intermediate" at bounding box center [131, 285] width 123 height 28
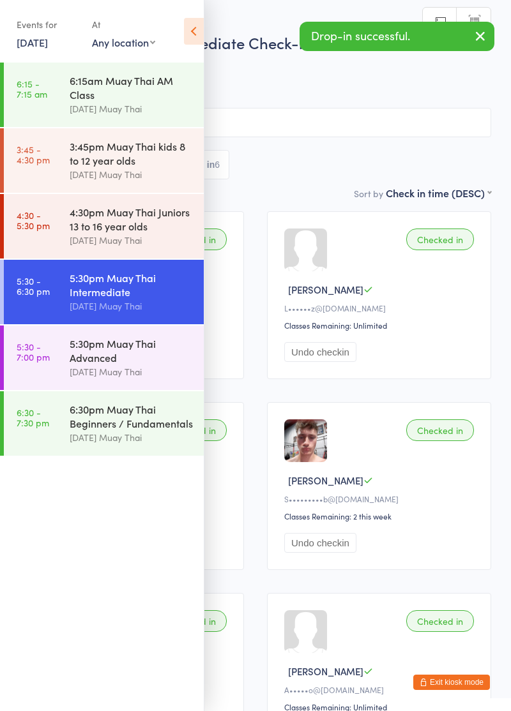
click at [188, 31] on icon at bounding box center [194, 31] width 20 height 27
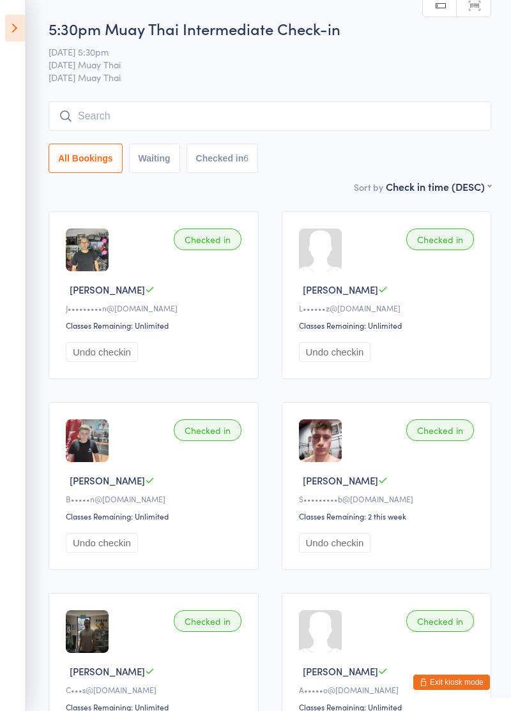
click at [87, 120] on input "search" at bounding box center [270, 115] width 442 height 29
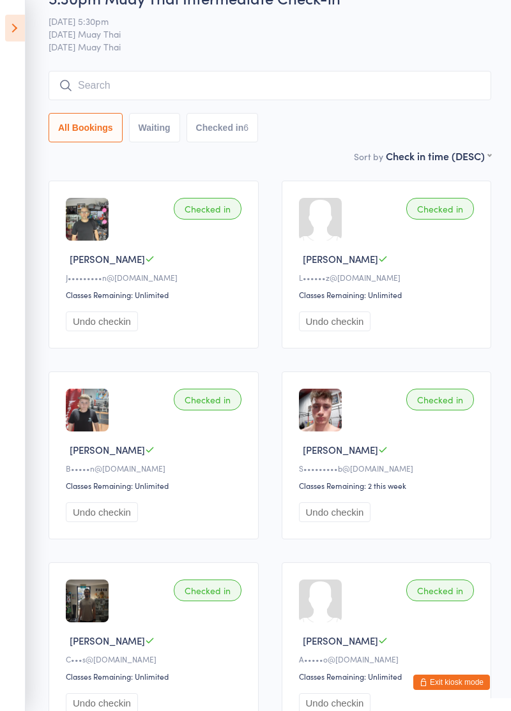
scroll to position [76, 0]
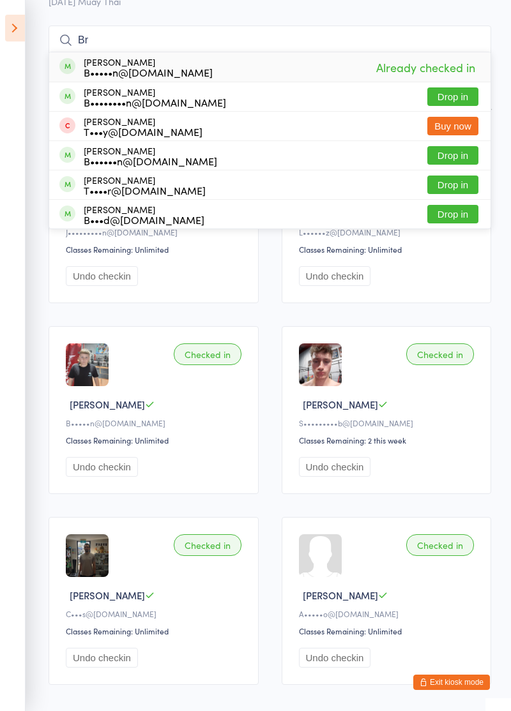
type input "B"
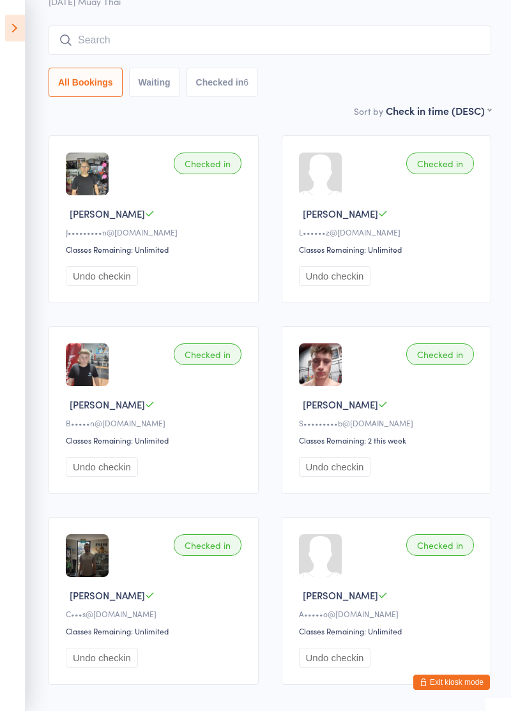
click at [11, 40] on icon at bounding box center [15, 28] width 20 height 27
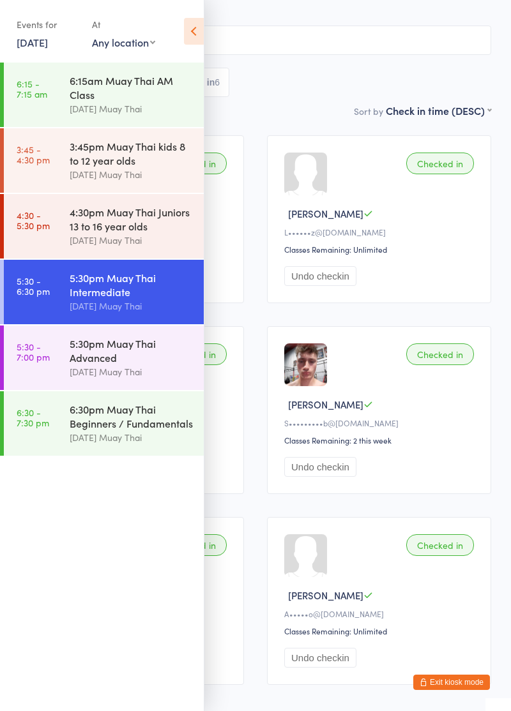
click at [90, 364] on div "5:30pm Muay Thai Advanced" at bounding box center [131, 350] width 123 height 28
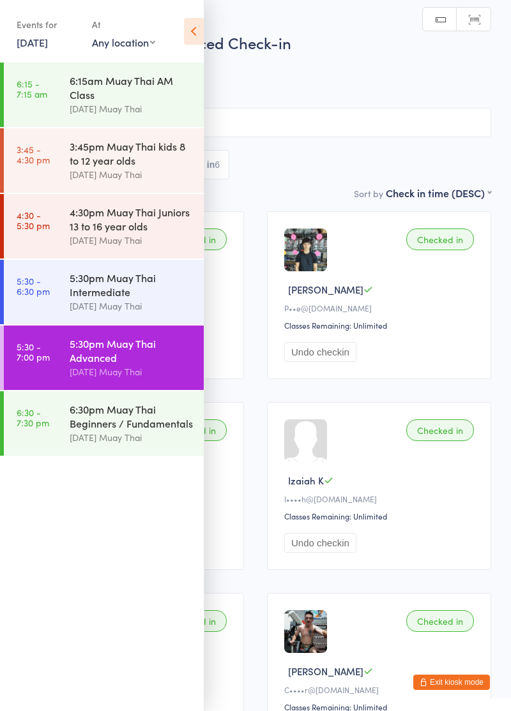
click at [248, 126] on input "search" at bounding box center [255, 122] width 471 height 29
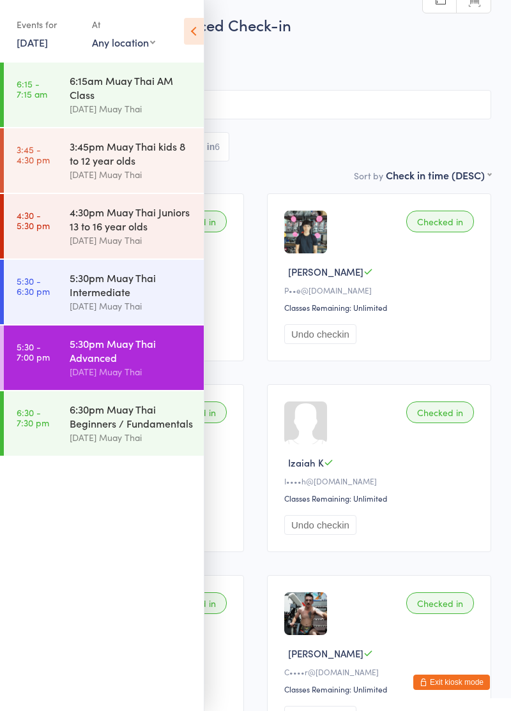
scroll to position [76, 0]
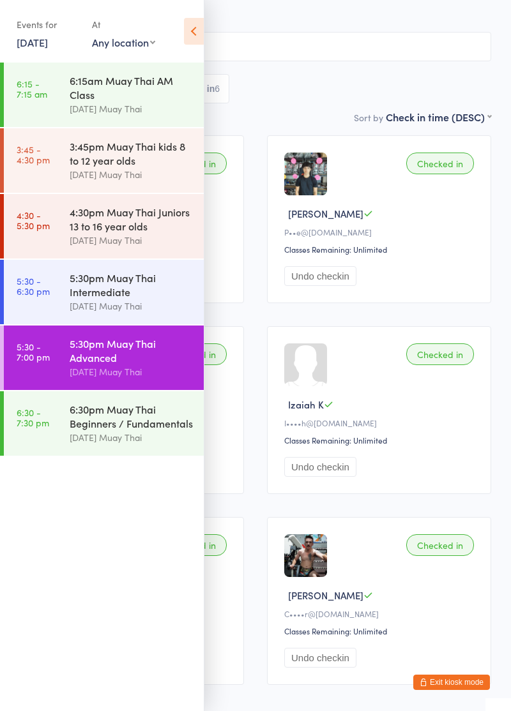
type input "Ethan"
click at [466, 75] on button "Drop in" at bounding box center [452, 73] width 51 height 19
click at [184, 36] on icon at bounding box center [194, 31] width 20 height 27
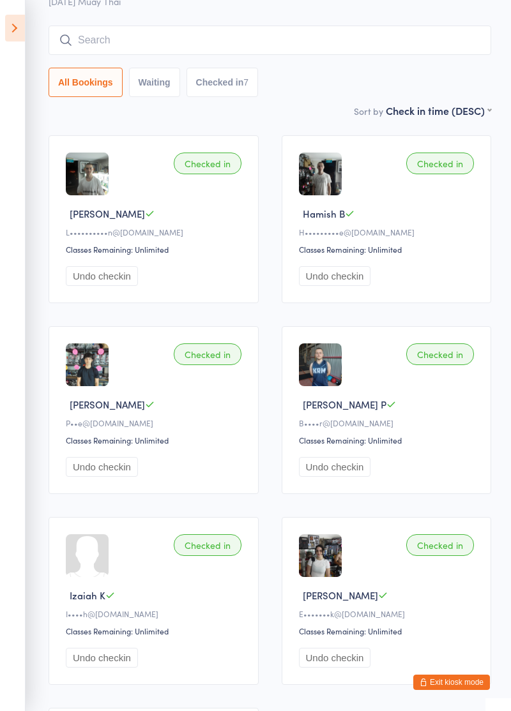
click at [454, 690] on button "Exit kiosk mode" at bounding box center [451, 682] width 77 height 15
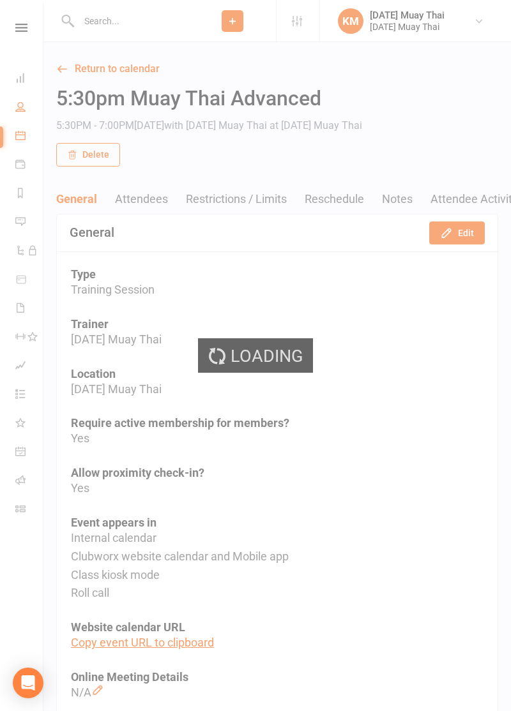
click at [17, 105] on icon at bounding box center [20, 106] width 10 height 10
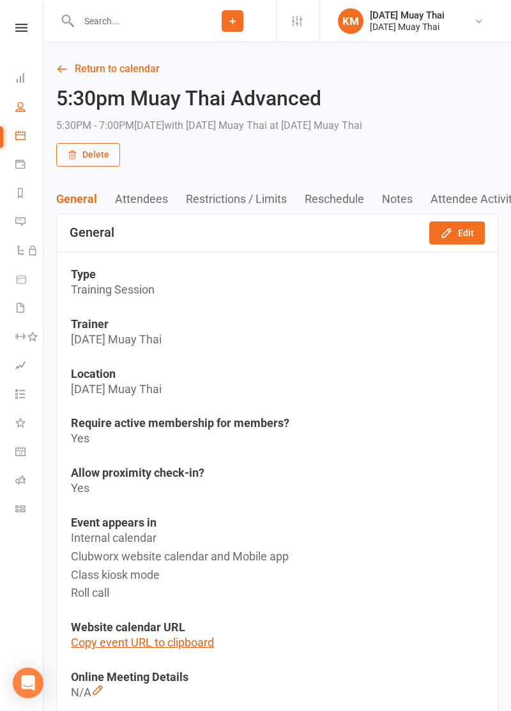
select select "100"
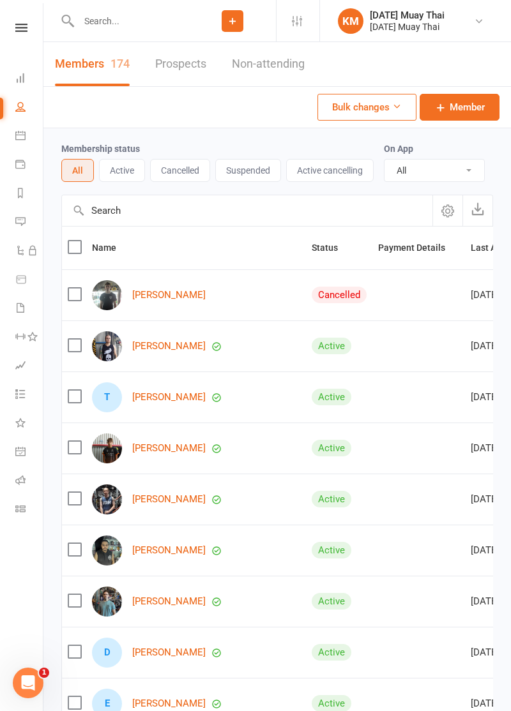
click at [318, 171] on button "Active cancelling" at bounding box center [329, 170] width 87 height 23
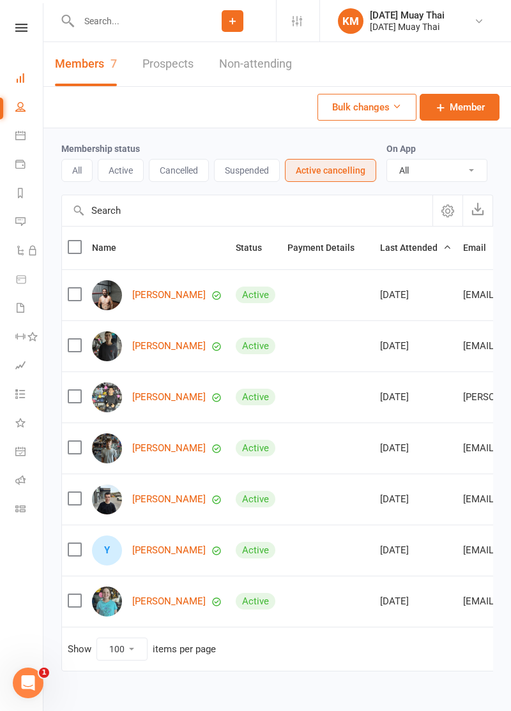
click at [22, 80] on icon at bounding box center [20, 78] width 10 height 10
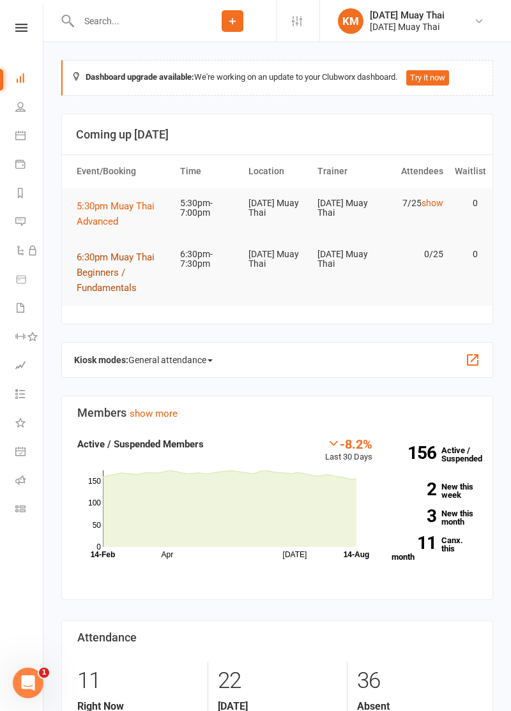
click at [91, 269] on span "6:30pm Muay Thai Beginners / Fundamentals" at bounding box center [116, 272] width 78 height 42
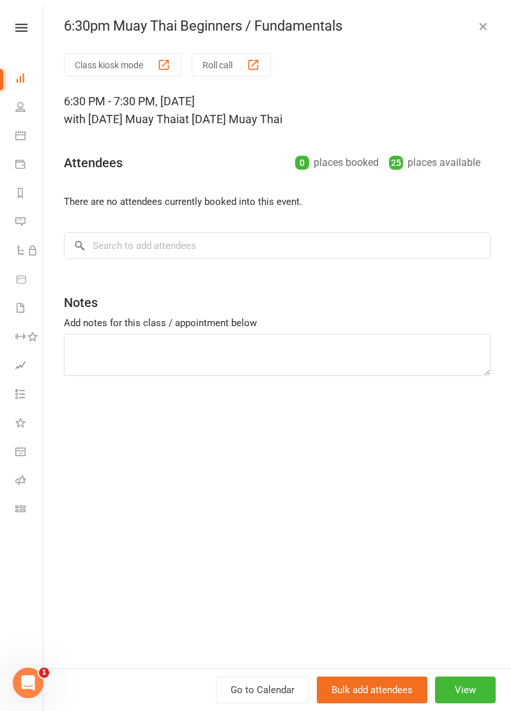
click at [232, 73] on button "Roll call" at bounding box center [230, 65] width 79 height 24
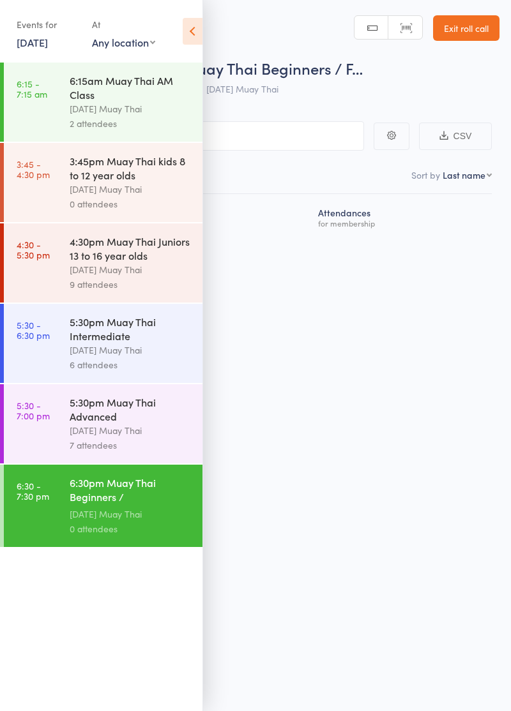
click at [197, 23] on icon at bounding box center [193, 31] width 20 height 27
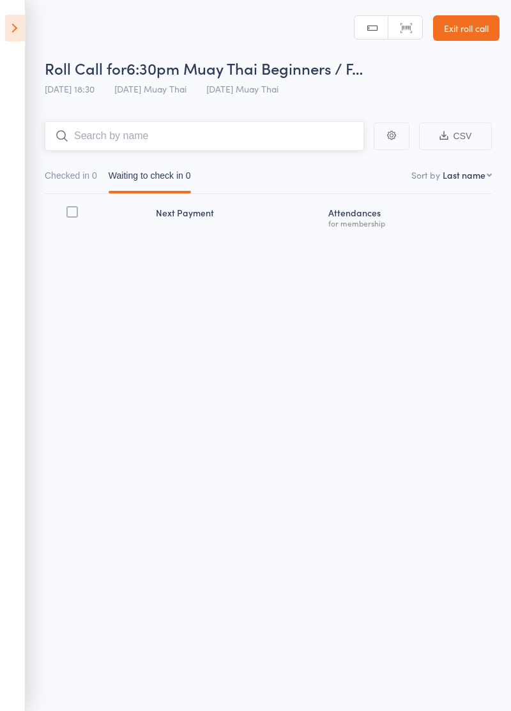
click at [281, 141] on input "search" at bounding box center [204, 135] width 319 height 29
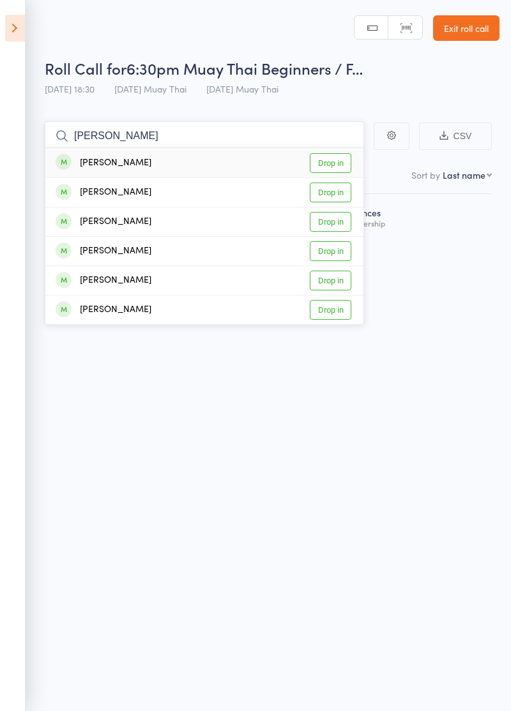
type input "Branden"
click at [342, 158] on link "Drop in" at bounding box center [330, 163] width 41 height 20
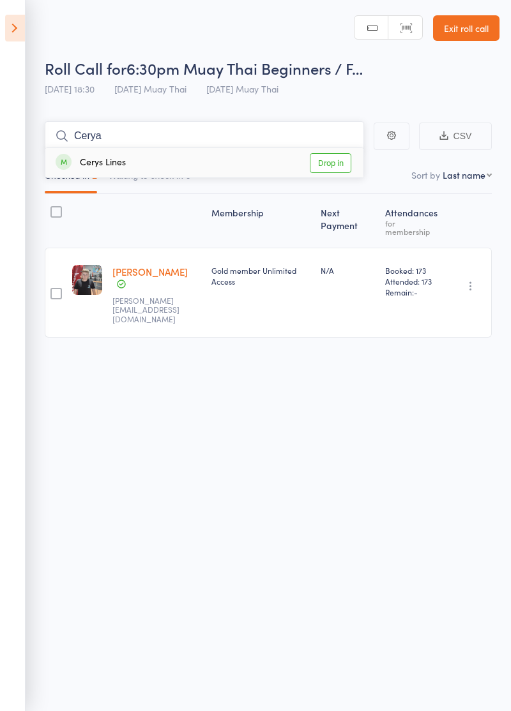
type input "Cerya"
click at [338, 165] on link "Drop in" at bounding box center [330, 163] width 41 height 20
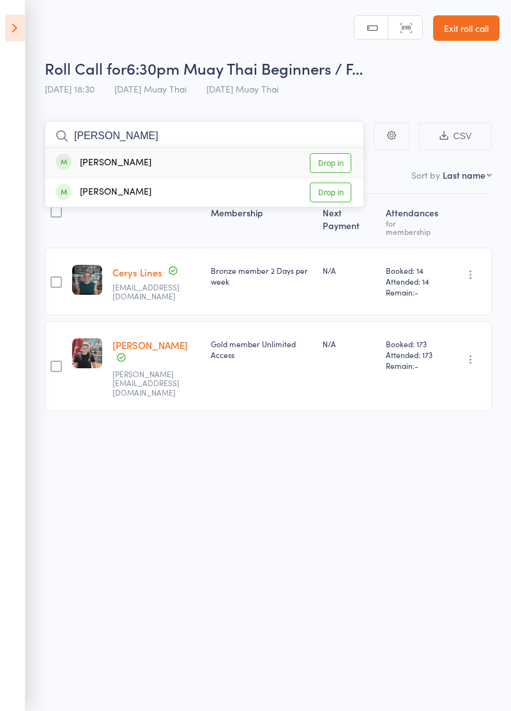
type input "Ellie"
click at [333, 167] on link "Drop in" at bounding box center [330, 163] width 41 height 20
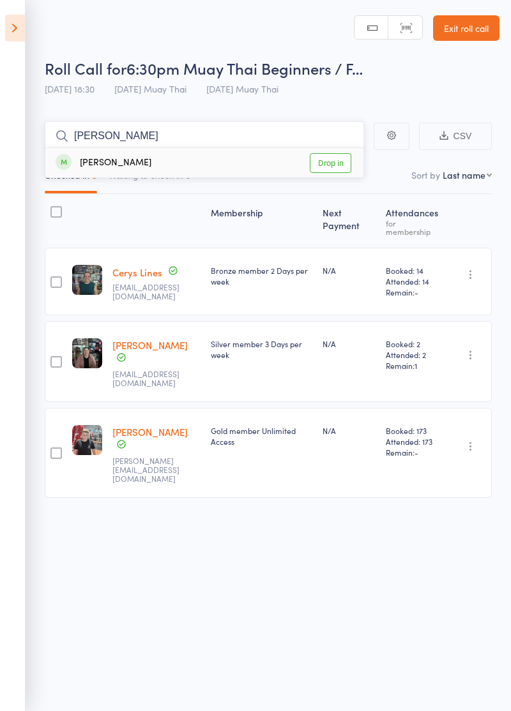
type input "Frankie"
click at [343, 162] on link "Drop in" at bounding box center [330, 163] width 41 height 20
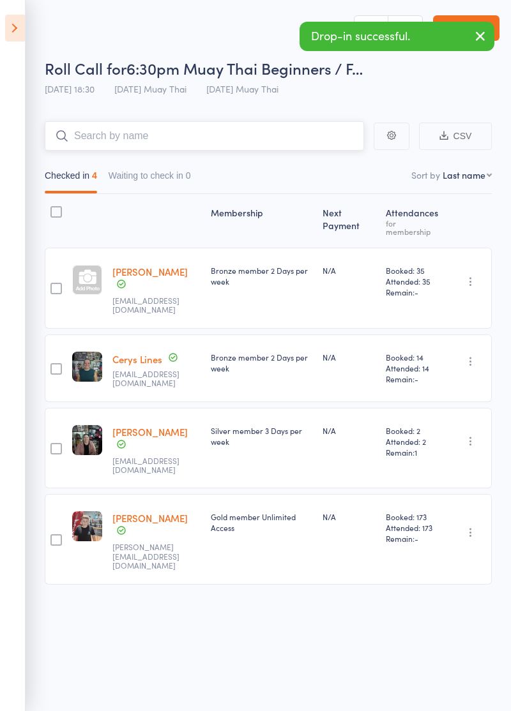
click at [98, 135] on input "search" at bounding box center [204, 135] width 319 height 29
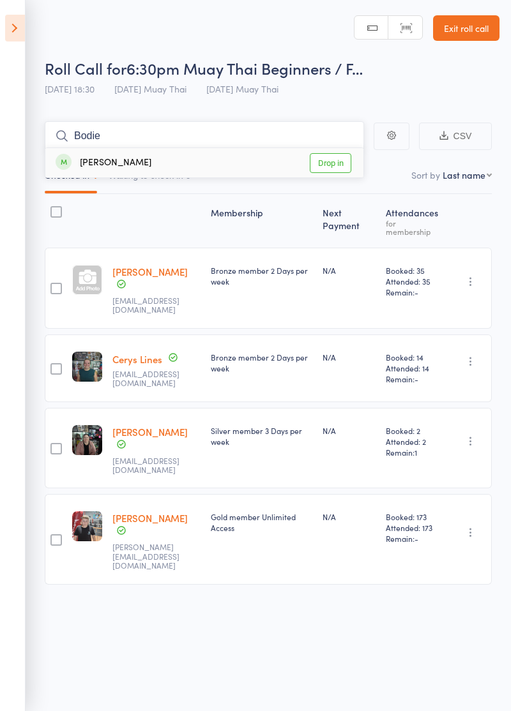
type input "Bodie"
click at [333, 162] on link "Drop in" at bounding box center [330, 163] width 41 height 20
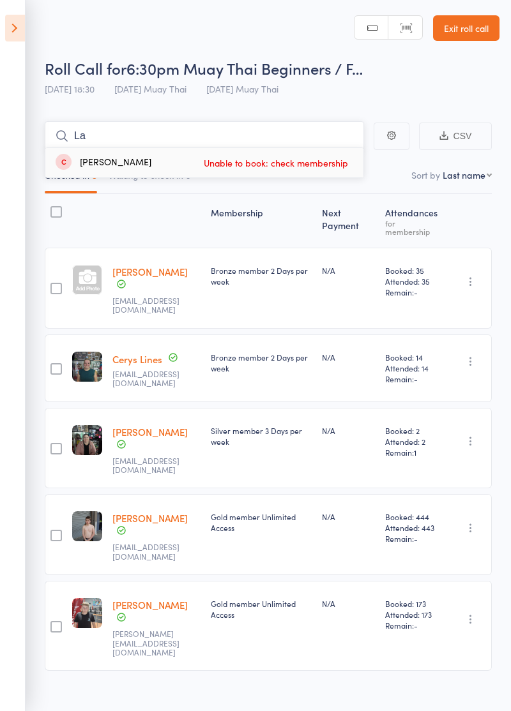
type input "L"
type input "Trent"
click at [349, 167] on link "Drop in" at bounding box center [330, 163] width 41 height 20
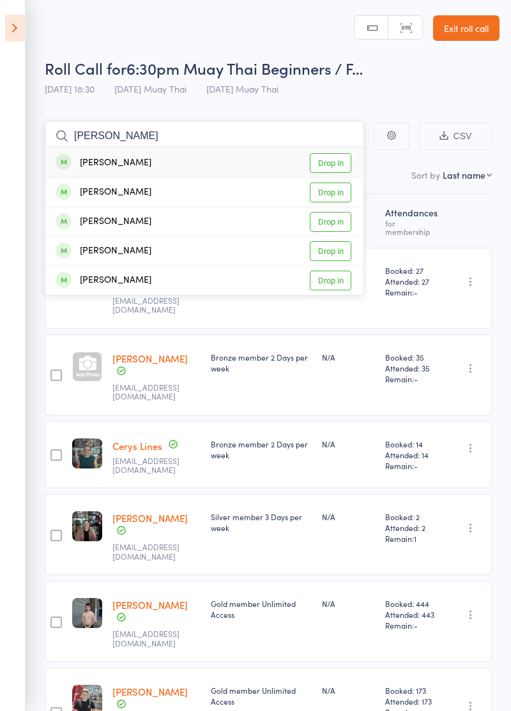
type input "Daniel"
click at [339, 220] on link "Drop in" at bounding box center [330, 222] width 41 height 20
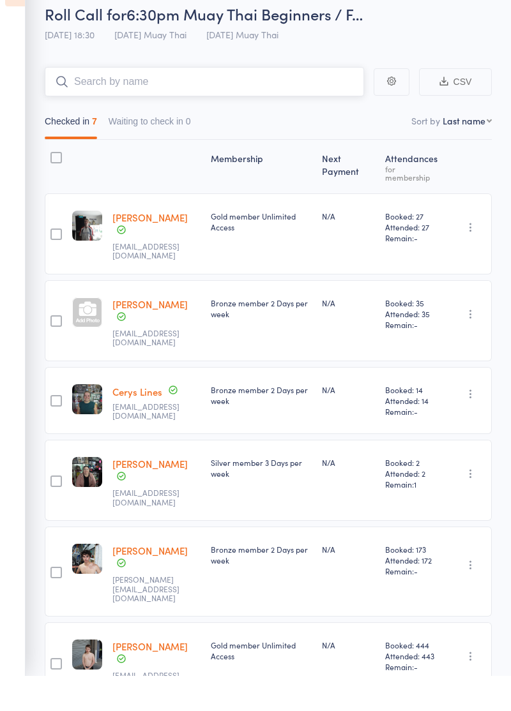
scroll to position [19, 0]
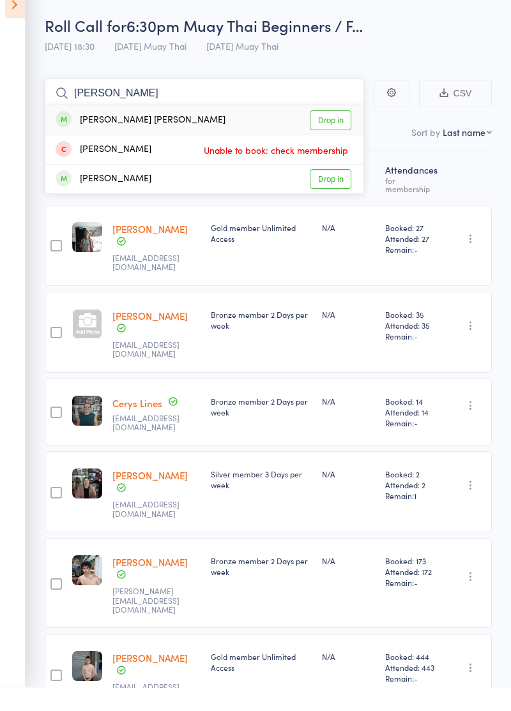
type input "Joshua"
click at [343, 139] on link "Drop in" at bounding box center [330, 144] width 41 height 20
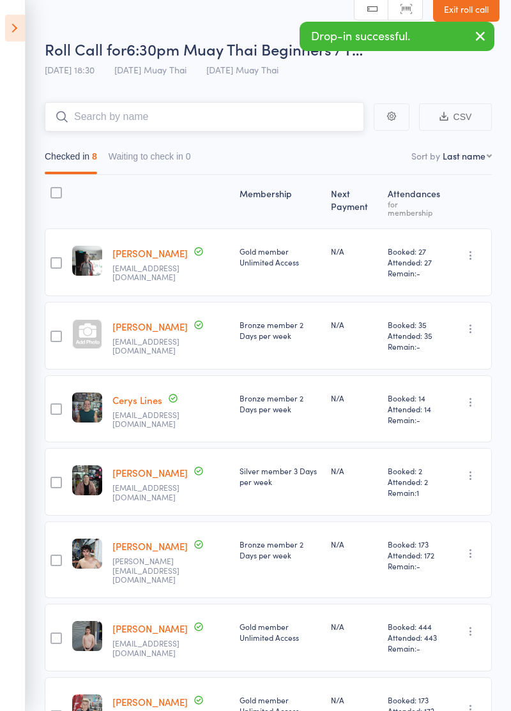
type input "L"
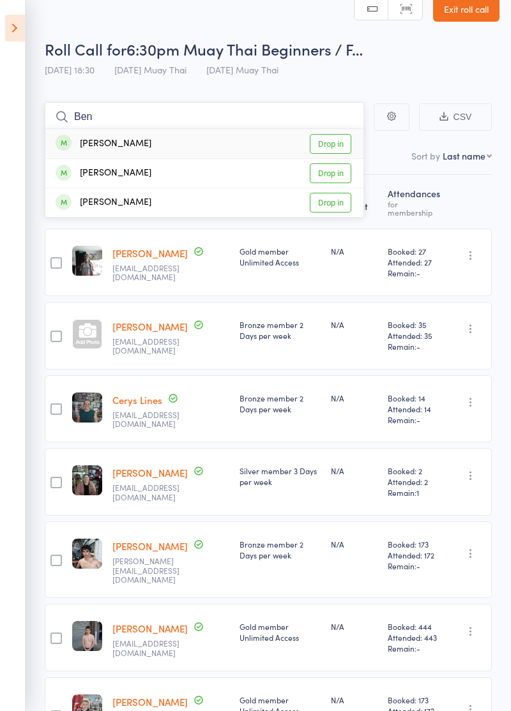
type input "Ben"
click at [341, 146] on link "Drop in" at bounding box center [330, 144] width 41 height 20
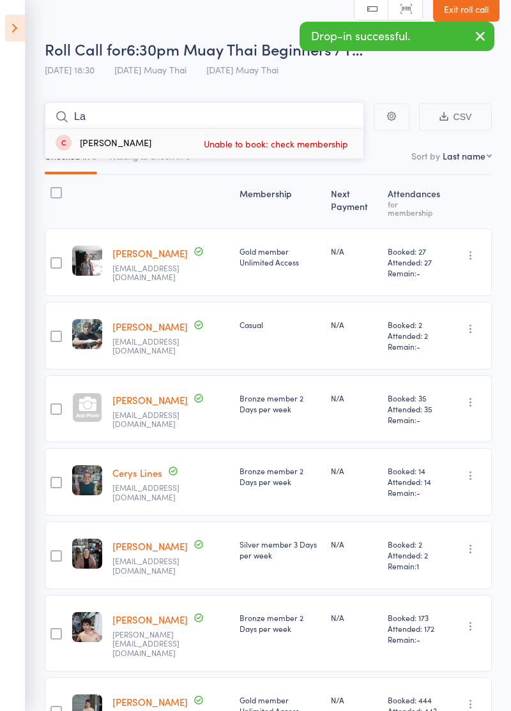
type input "L"
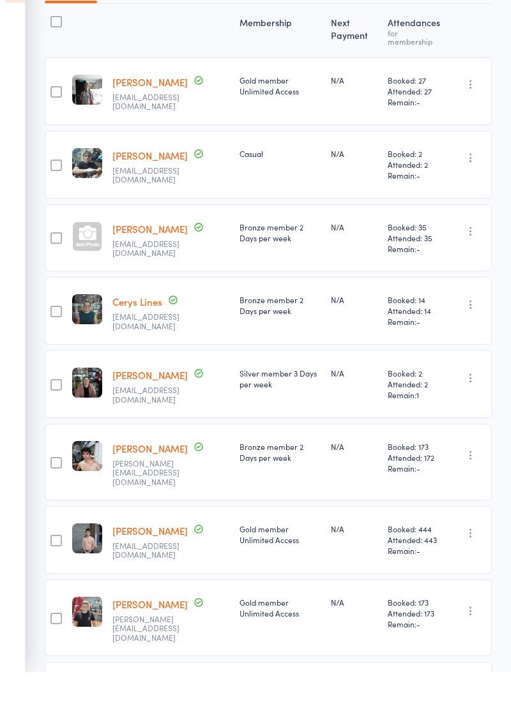
scroll to position [0, 0]
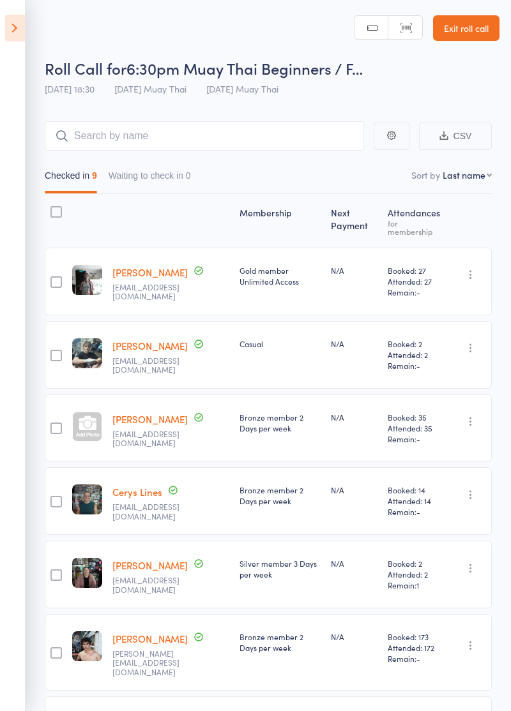
click at [16, 33] on icon at bounding box center [15, 28] width 20 height 27
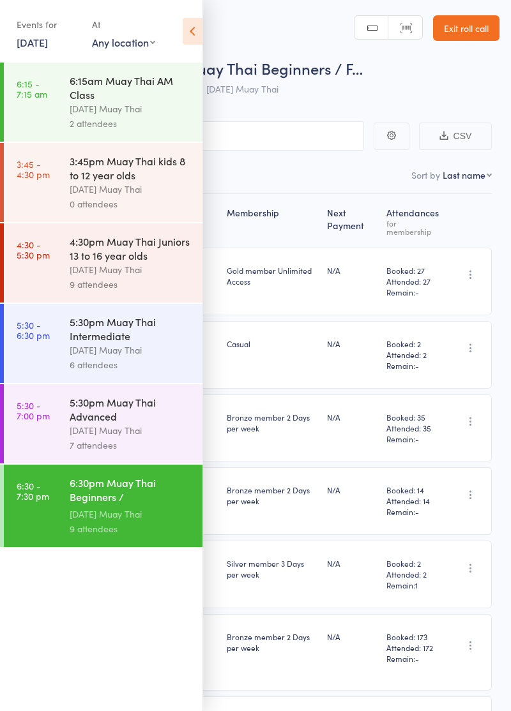
click at [197, 36] on icon at bounding box center [193, 31] width 20 height 27
click at [188, 24] on icon at bounding box center [193, 31] width 20 height 27
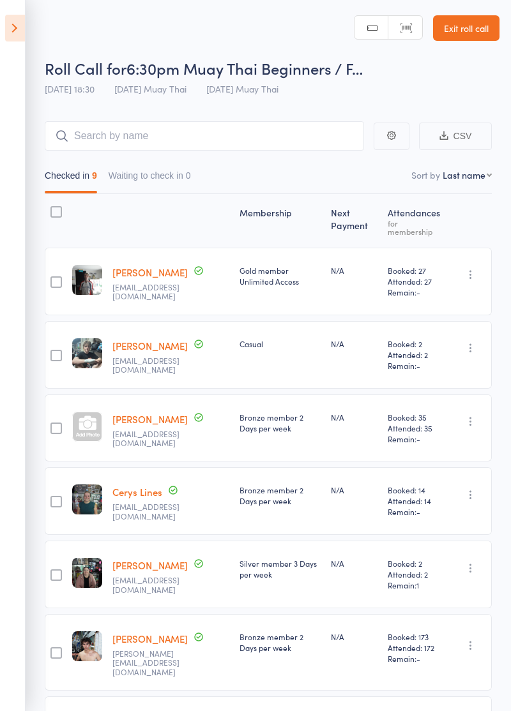
click at [479, 27] on link "Exit roll call" at bounding box center [466, 28] width 66 height 26
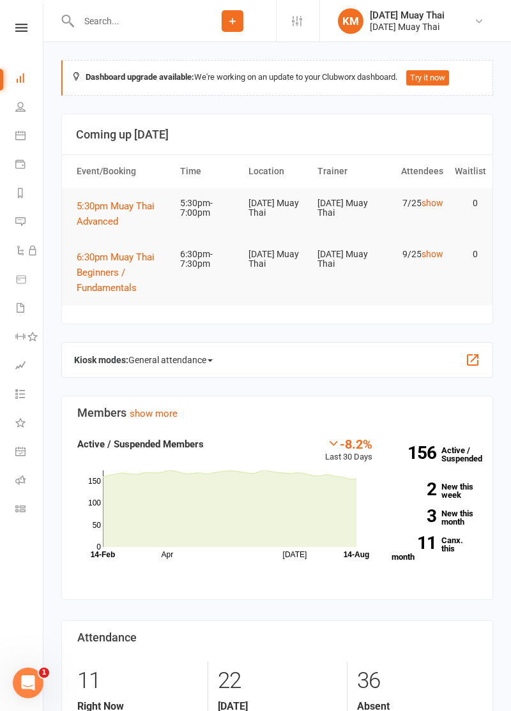
click at [440, 202] on link "show" at bounding box center [432, 203] width 22 height 10
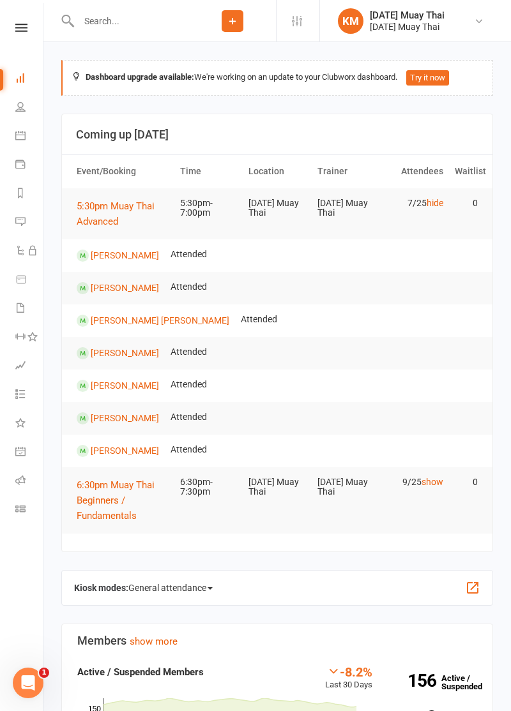
click at [17, 77] on icon at bounding box center [20, 78] width 10 height 10
click at [96, 490] on button "6:30pm Muay Thai Beginners / Fundamentals" at bounding box center [123, 500] width 92 height 46
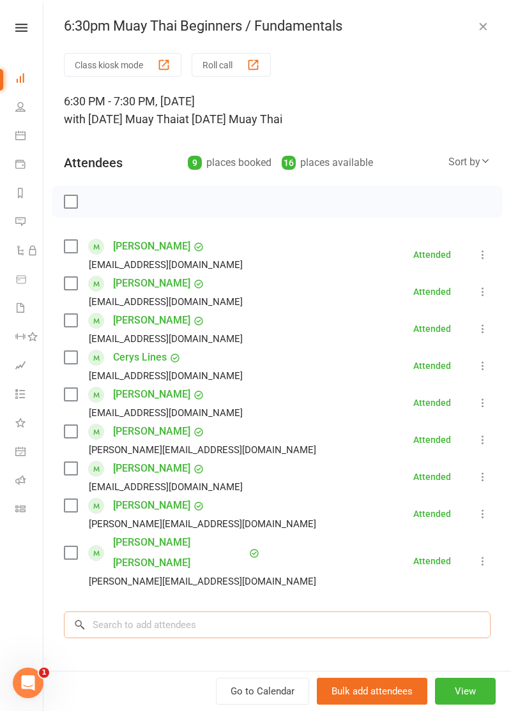
click at [269, 611] on input "search" at bounding box center [277, 624] width 426 height 27
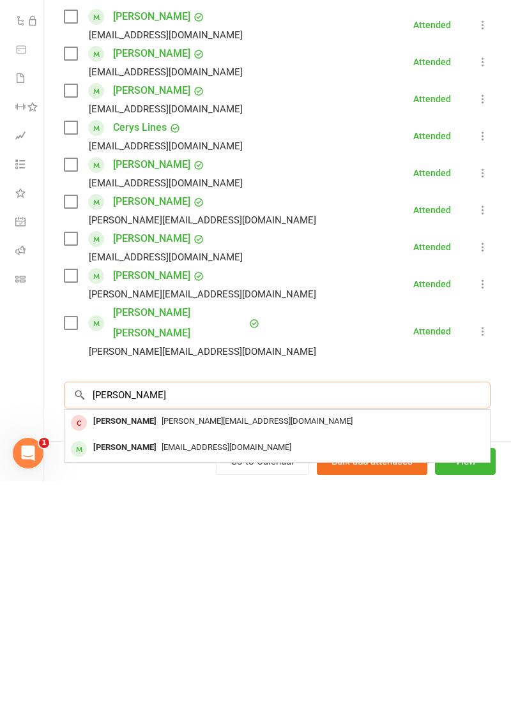
type input "[PERSON_NAME]"
click at [137, 642] on div "[PERSON_NAME]" at bounding box center [124, 651] width 73 height 19
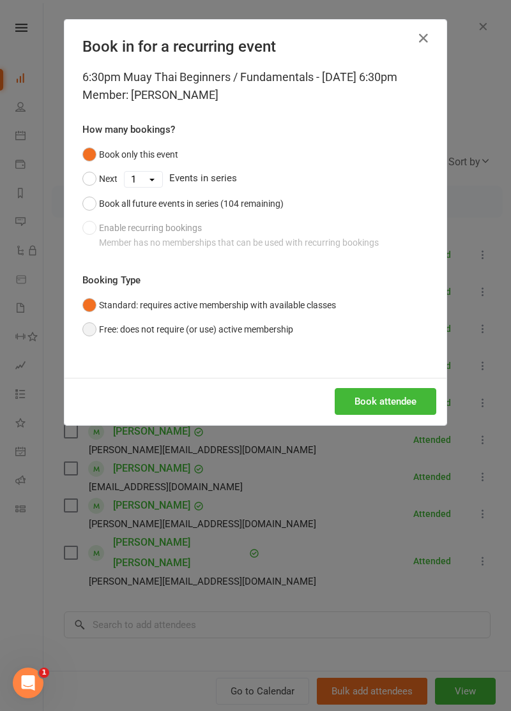
click at [87, 341] on button "Free: does not require (or use) active membership" at bounding box center [187, 329] width 211 height 24
click at [395, 415] on button "Book attendee" at bounding box center [384, 401] width 101 height 27
